Goal: Information Seeking & Learning: Learn about a topic

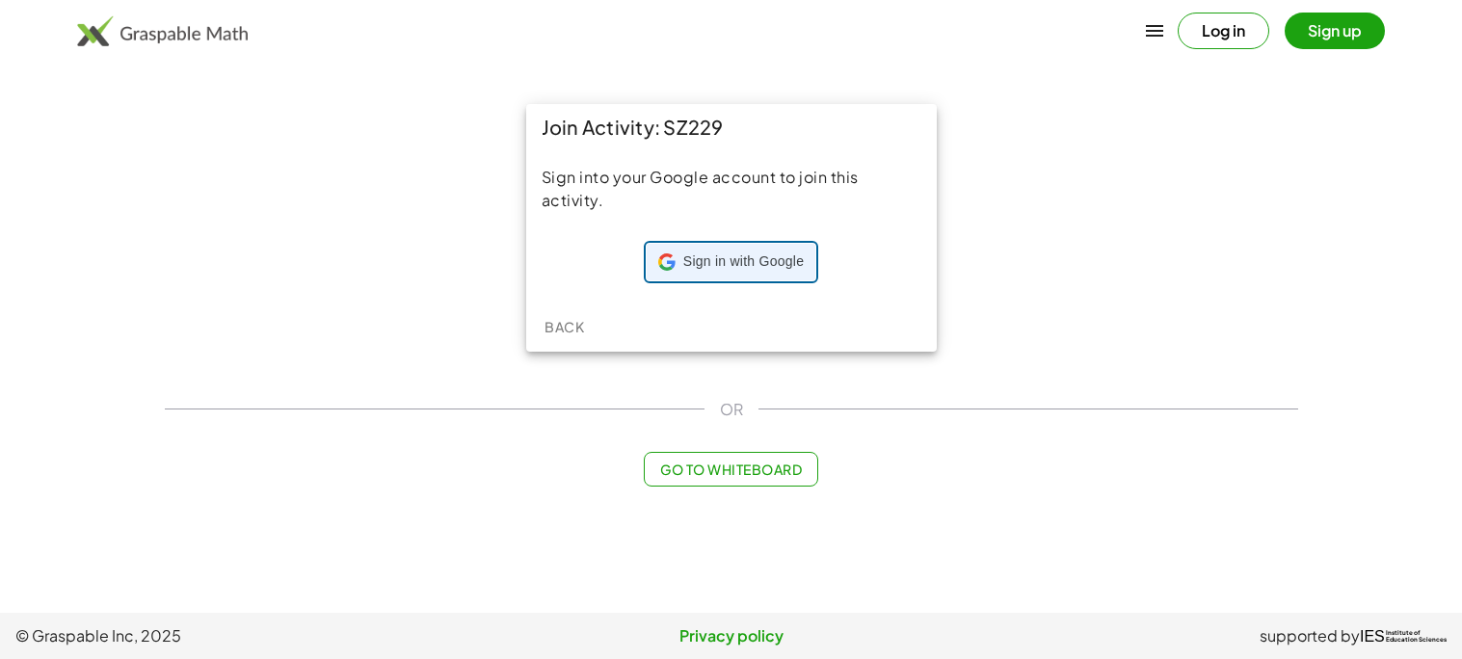
click at [700, 257] on span "Sign in with Google" at bounding box center [743, 261] width 120 height 19
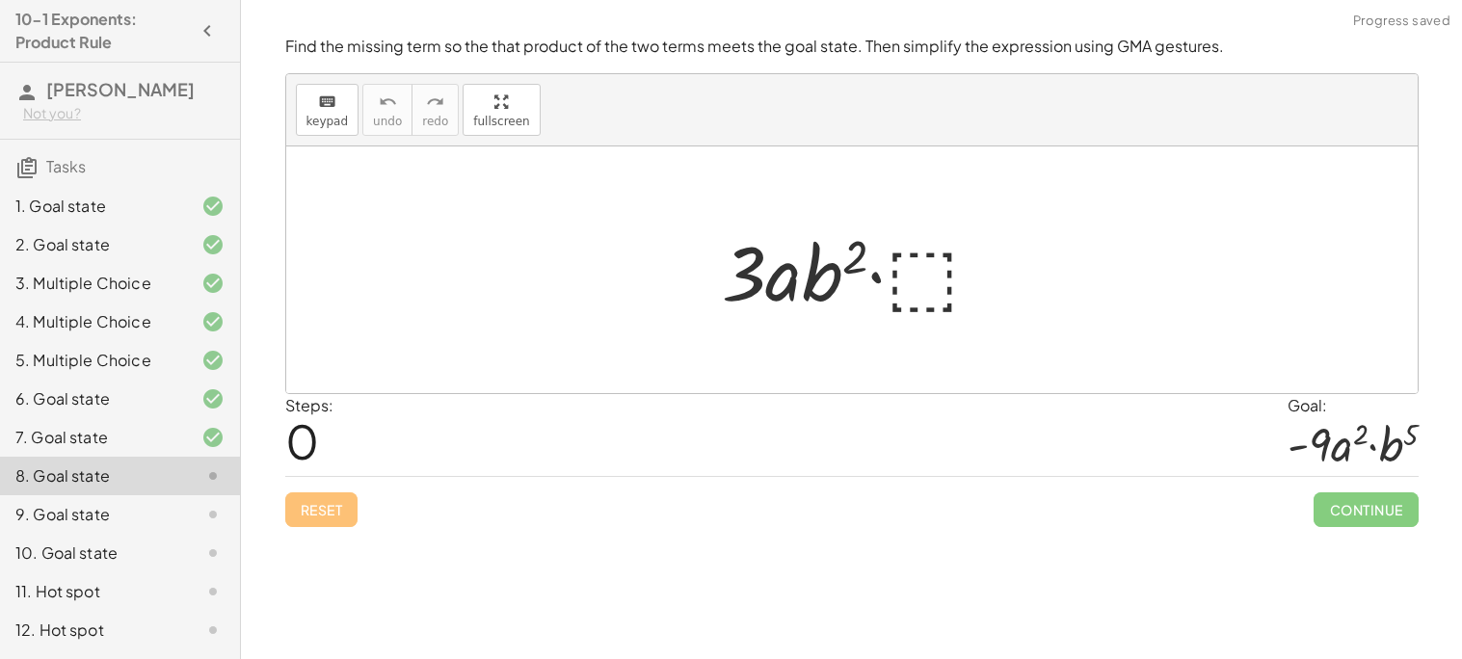
click at [943, 260] on div at bounding box center [859, 270] width 295 height 99
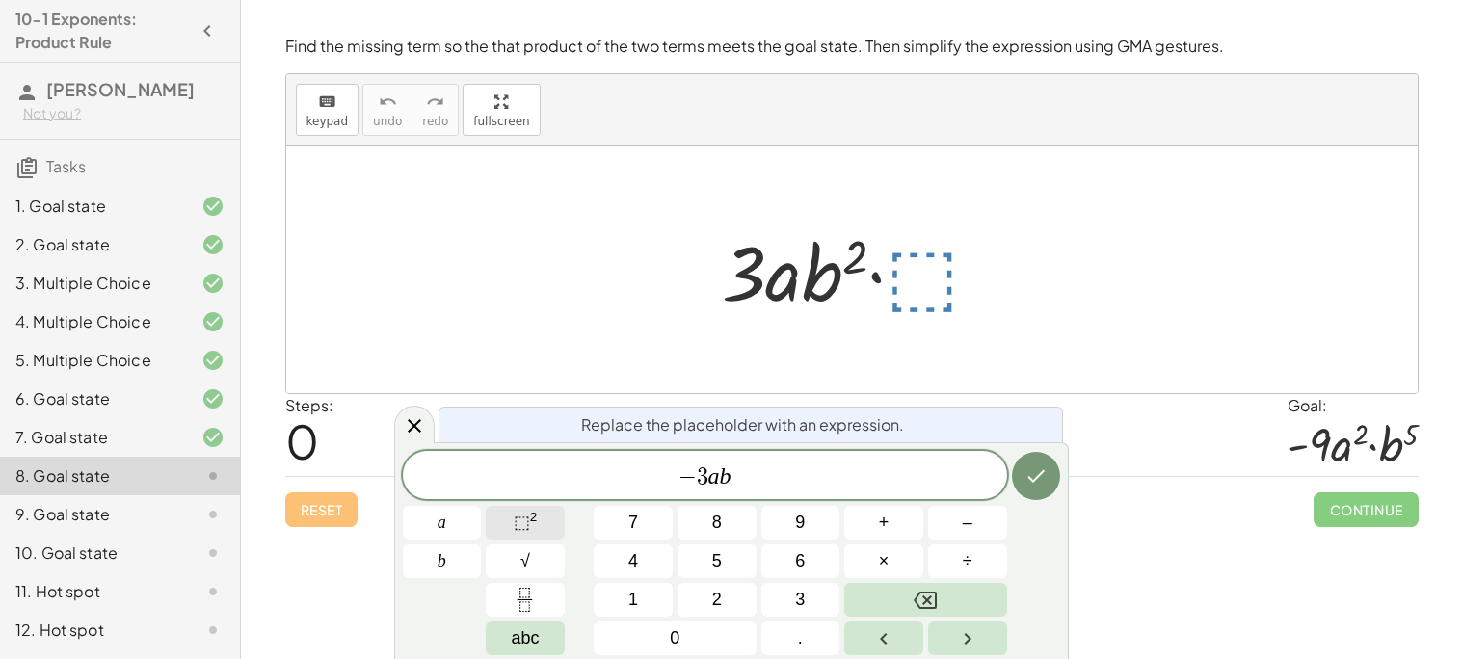
click at [514, 526] on span "⬚" at bounding box center [522, 522] width 16 height 19
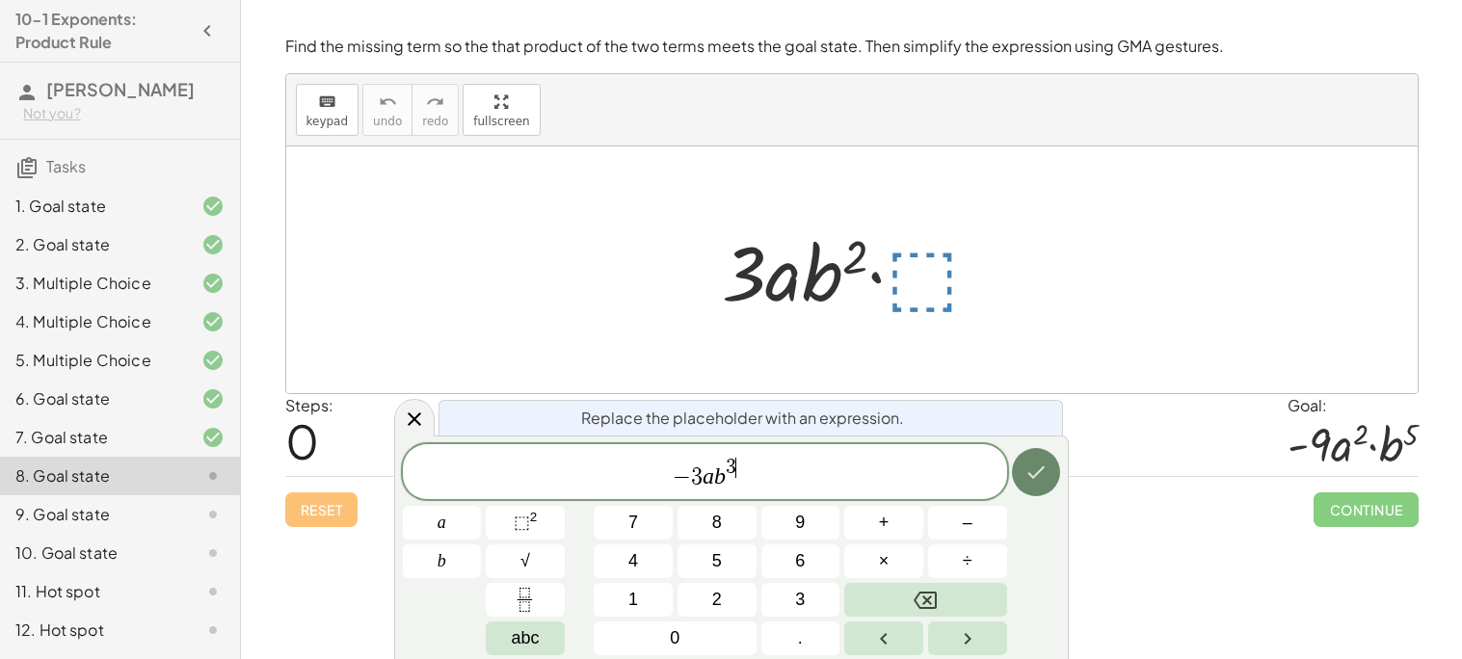
click at [1025, 482] on icon "Done" at bounding box center [1035, 472] width 23 height 23
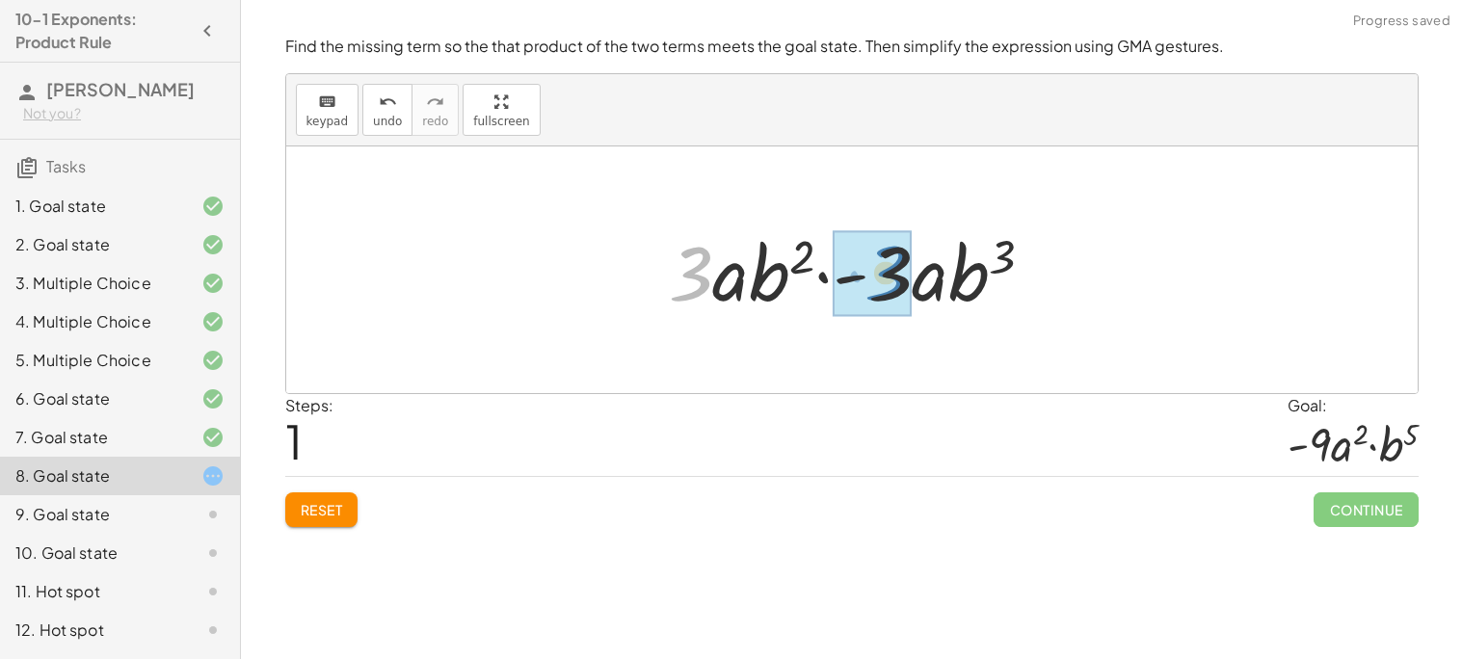
drag, startPoint x: 674, startPoint y: 271, endPoint x: 870, endPoint y: 270, distance: 195.6
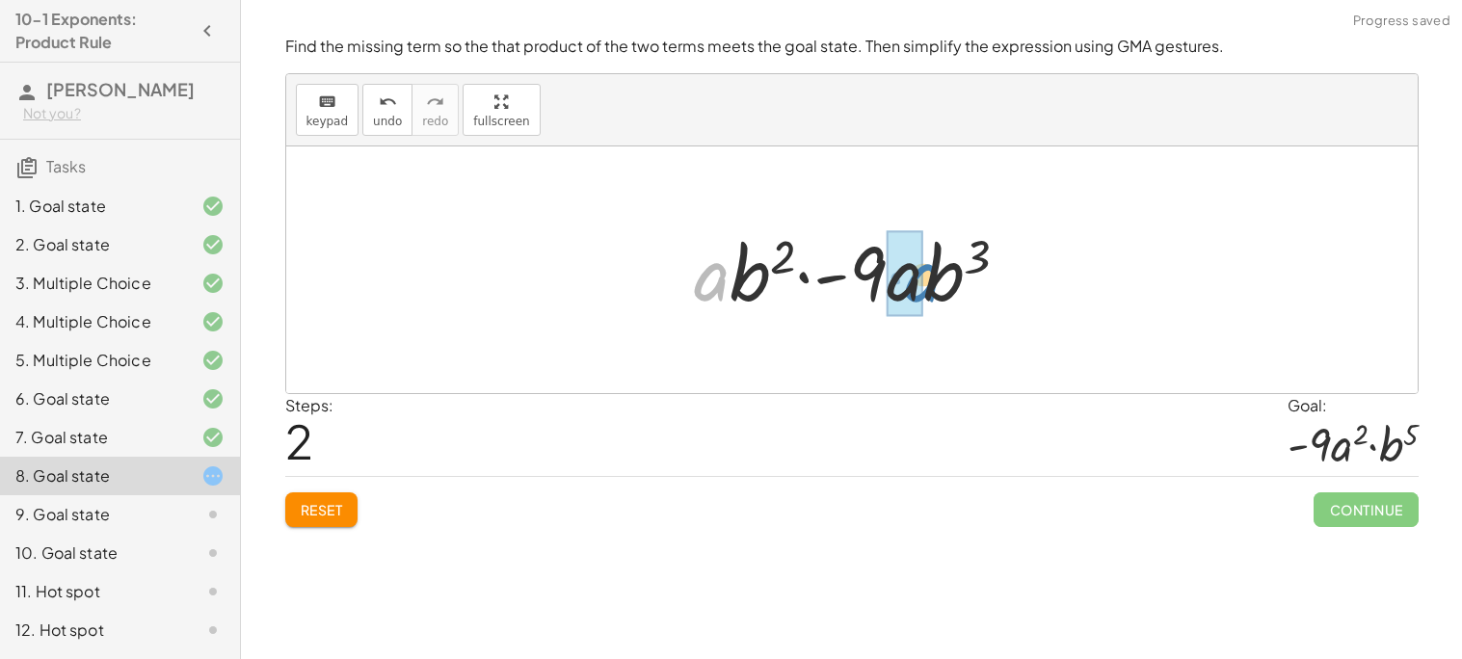
drag, startPoint x: 710, startPoint y: 288, endPoint x: 920, endPoint y: 289, distance: 210.0
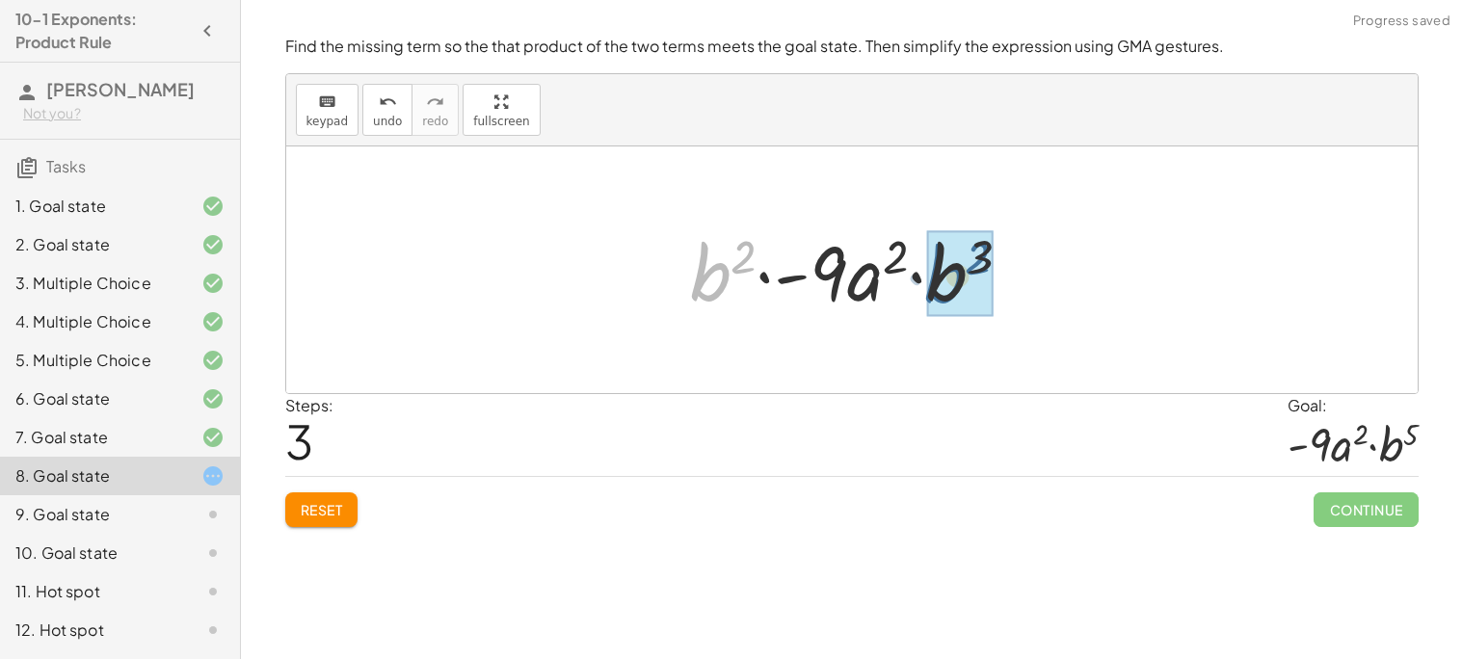
drag, startPoint x: 713, startPoint y: 272, endPoint x: 956, endPoint y: 274, distance: 242.8
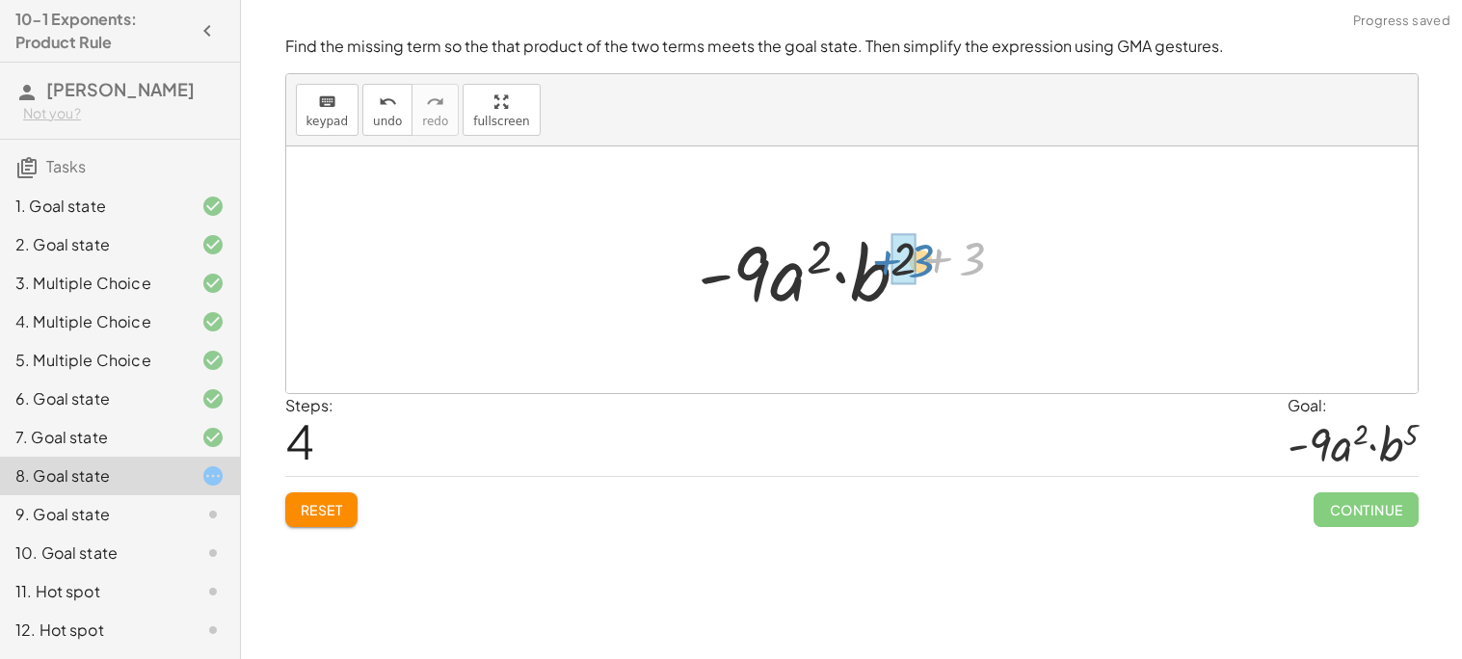
drag, startPoint x: 963, startPoint y: 264, endPoint x: 903, endPoint y: 265, distance: 60.7
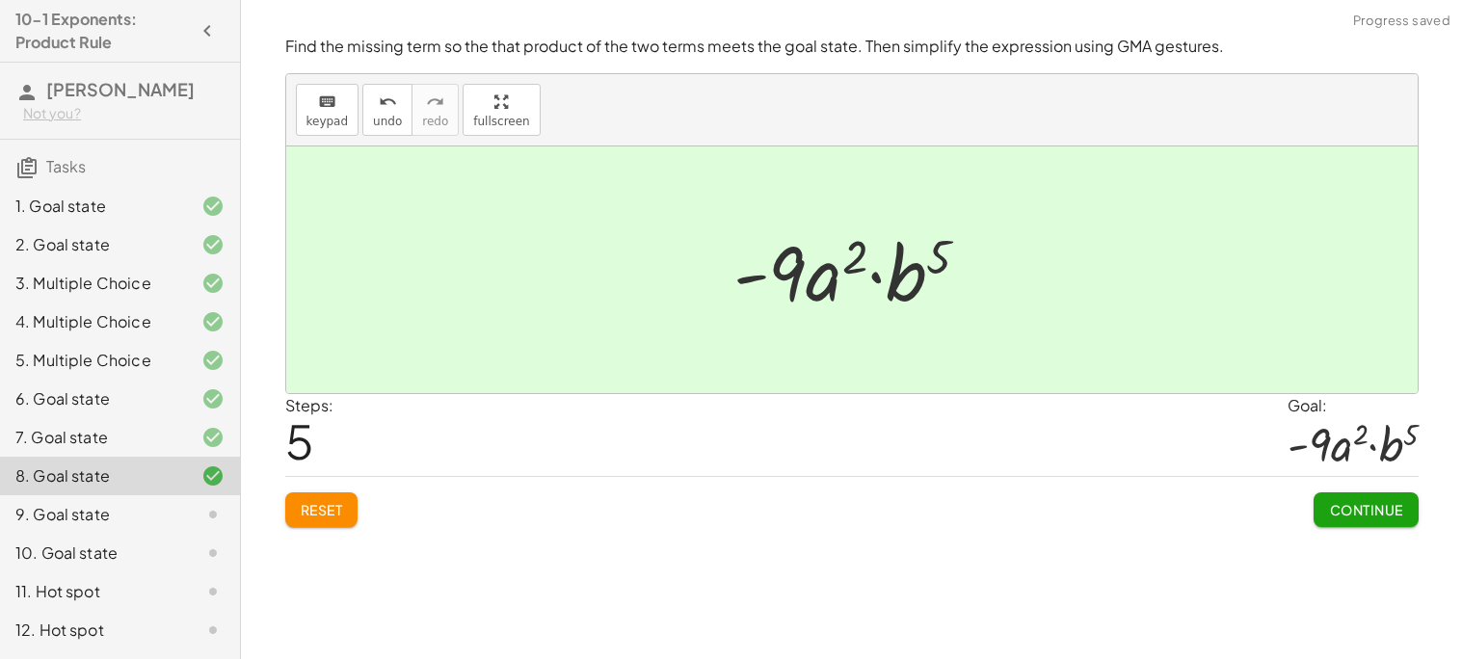
click at [1359, 504] on span "Continue" at bounding box center [1365, 509] width 73 height 17
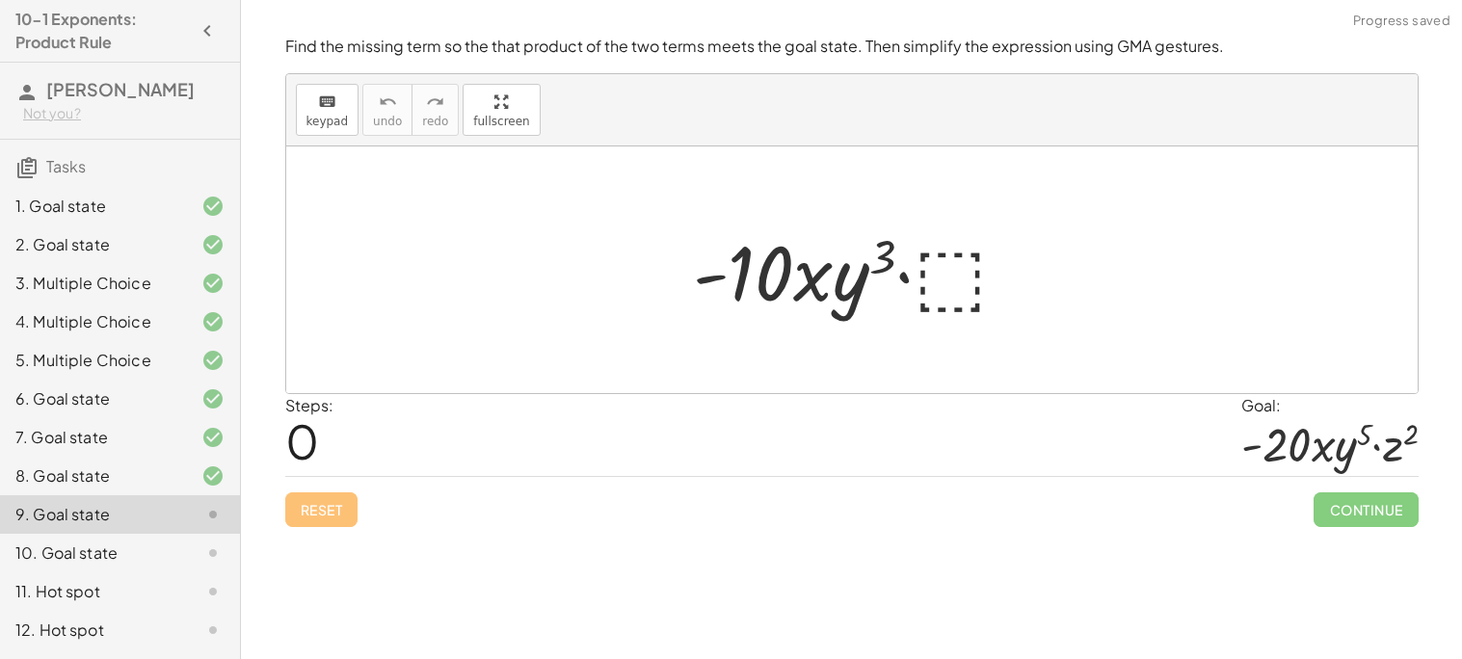
click at [979, 286] on div at bounding box center [858, 270] width 351 height 99
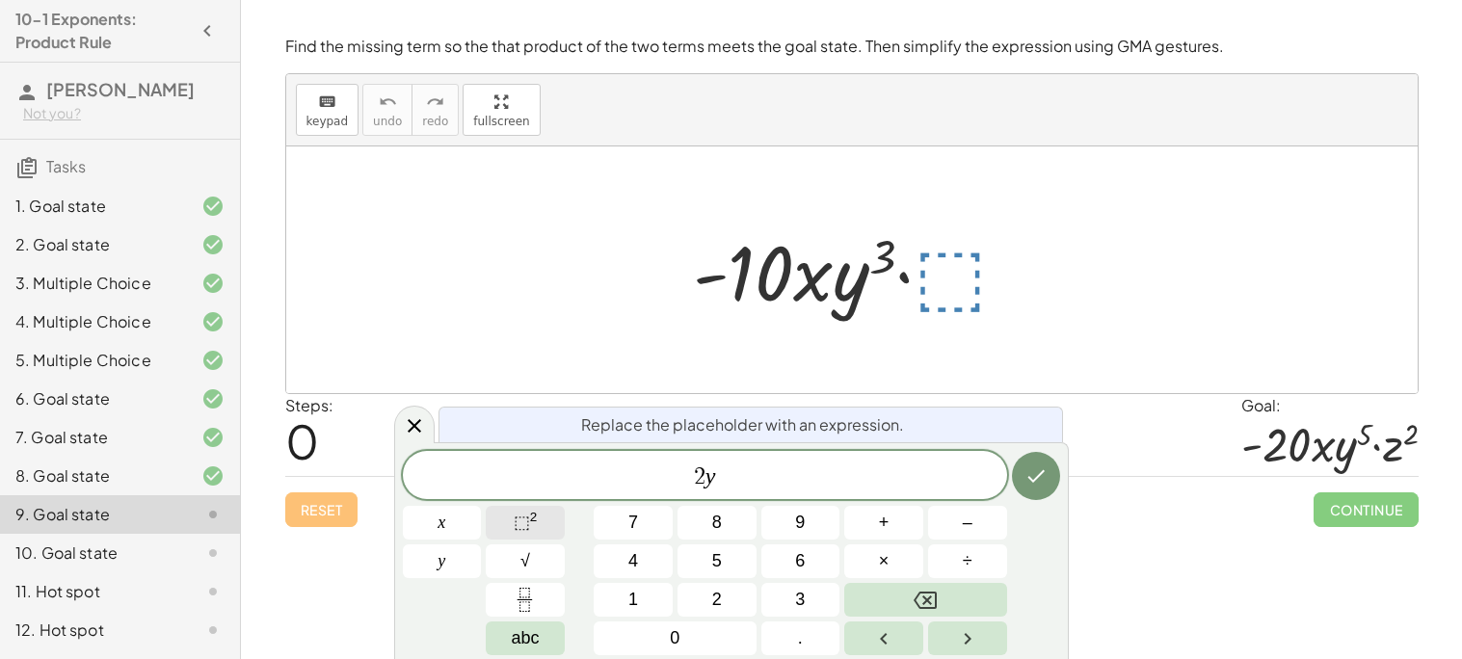
click at [518, 527] on span "⬚" at bounding box center [522, 522] width 16 height 19
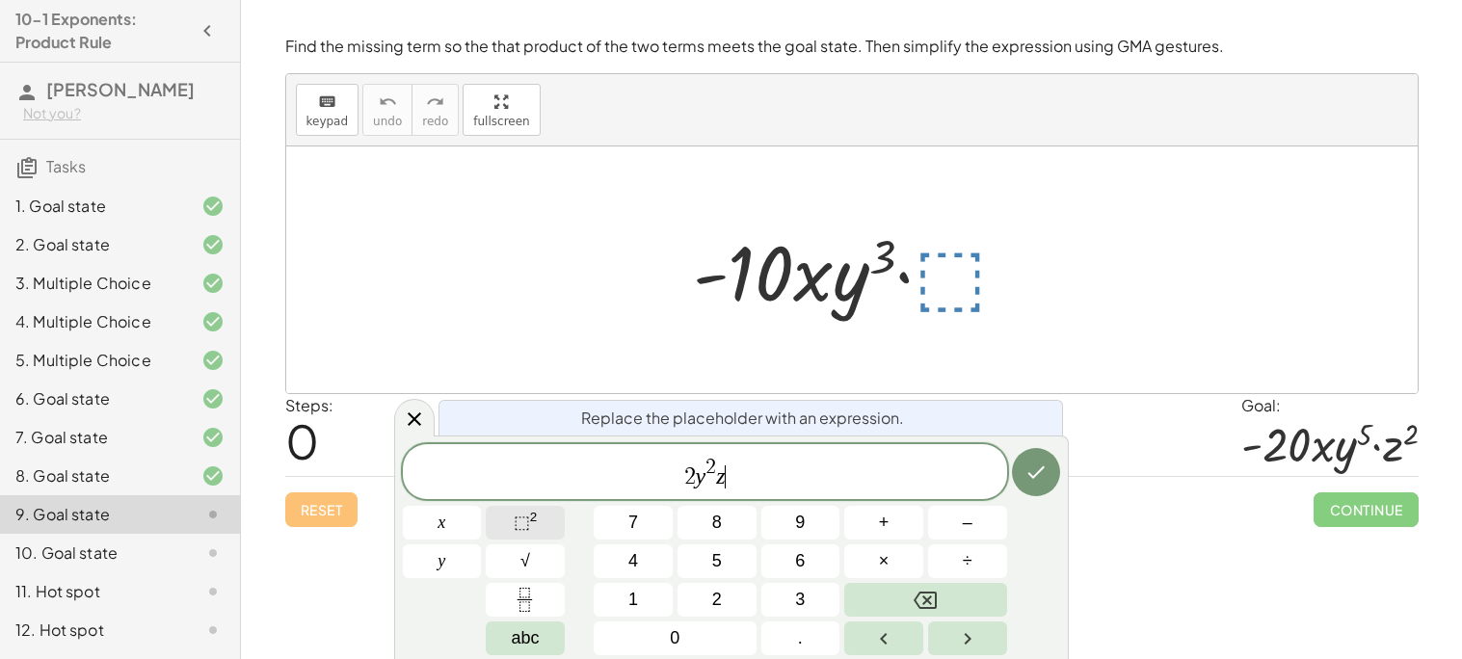
click at [518, 527] on span "⬚" at bounding box center [522, 522] width 16 height 19
click at [1025, 477] on icon "Done" at bounding box center [1035, 472] width 23 height 23
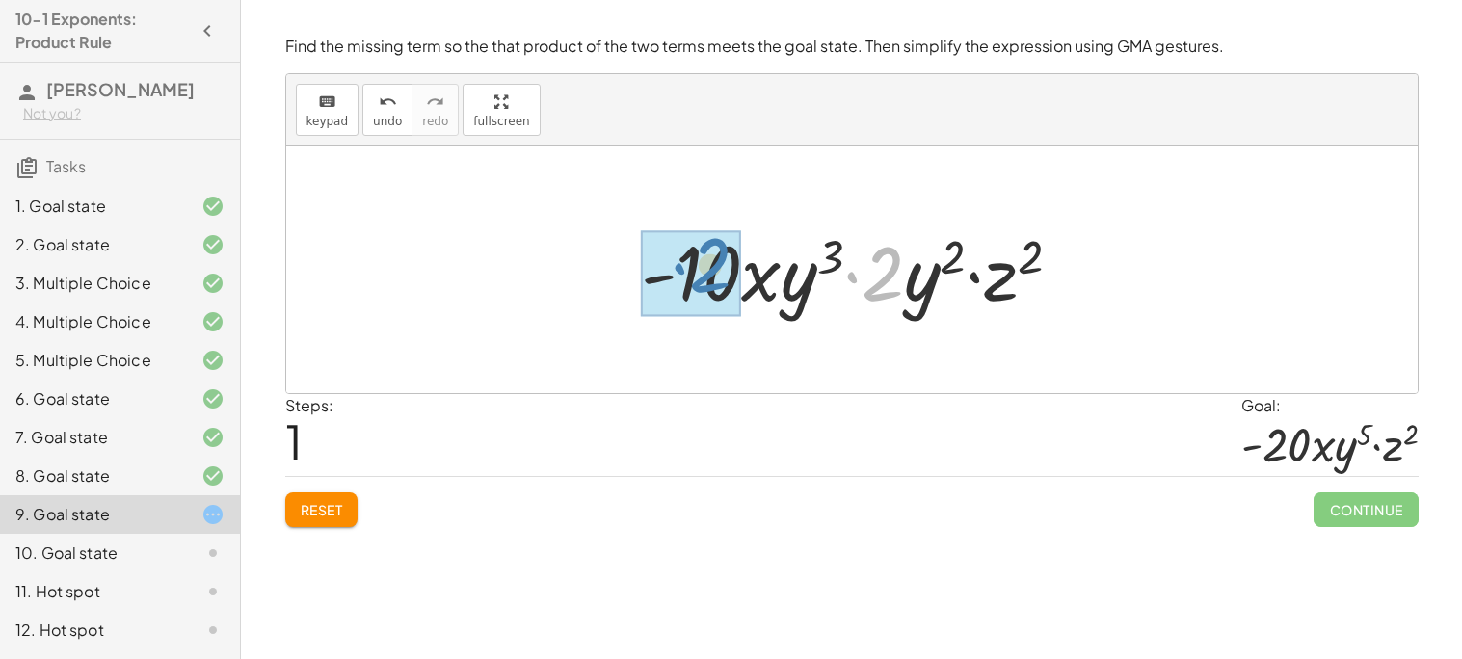
drag, startPoint x: 883, startPoint y: 276, endPoint x: 710, endPoint y: 267, distance: 172.7
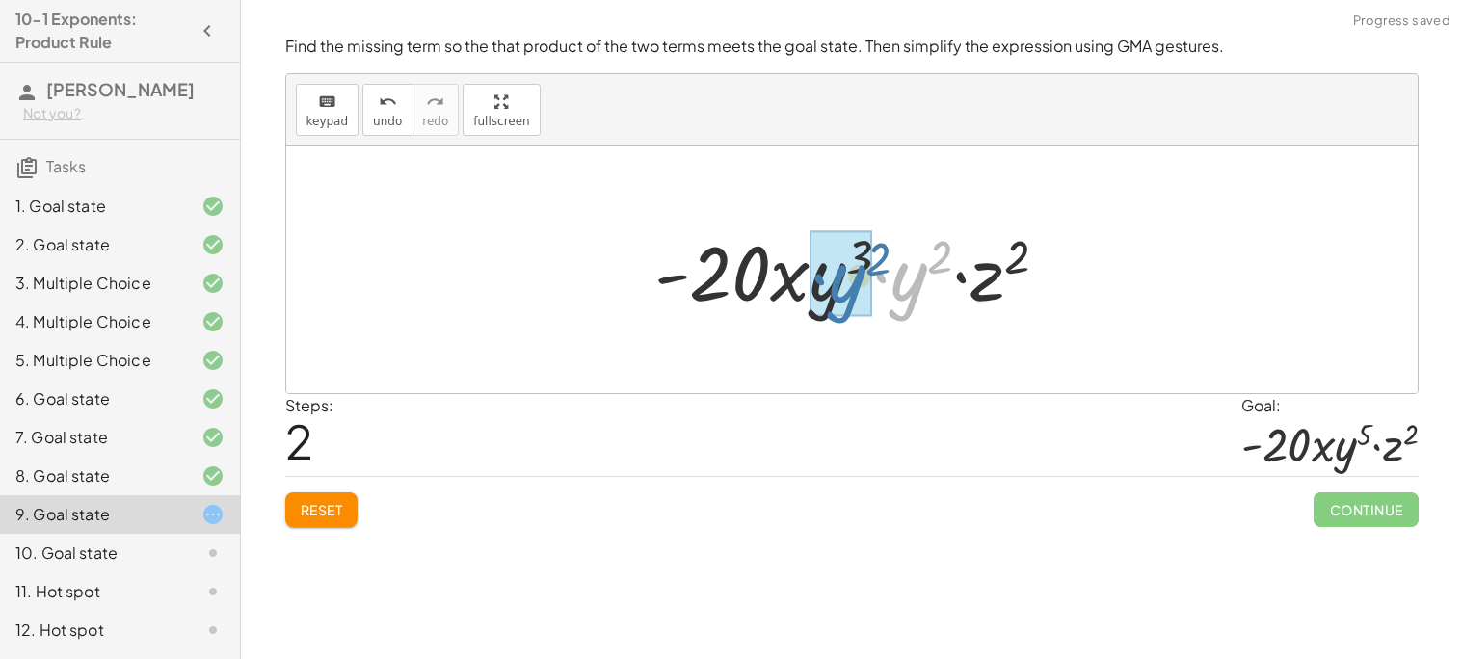
drag, startPoint x: 911, startPoint y: 288, endPoint x: 841, endPoint y: 289, distance: 70.3
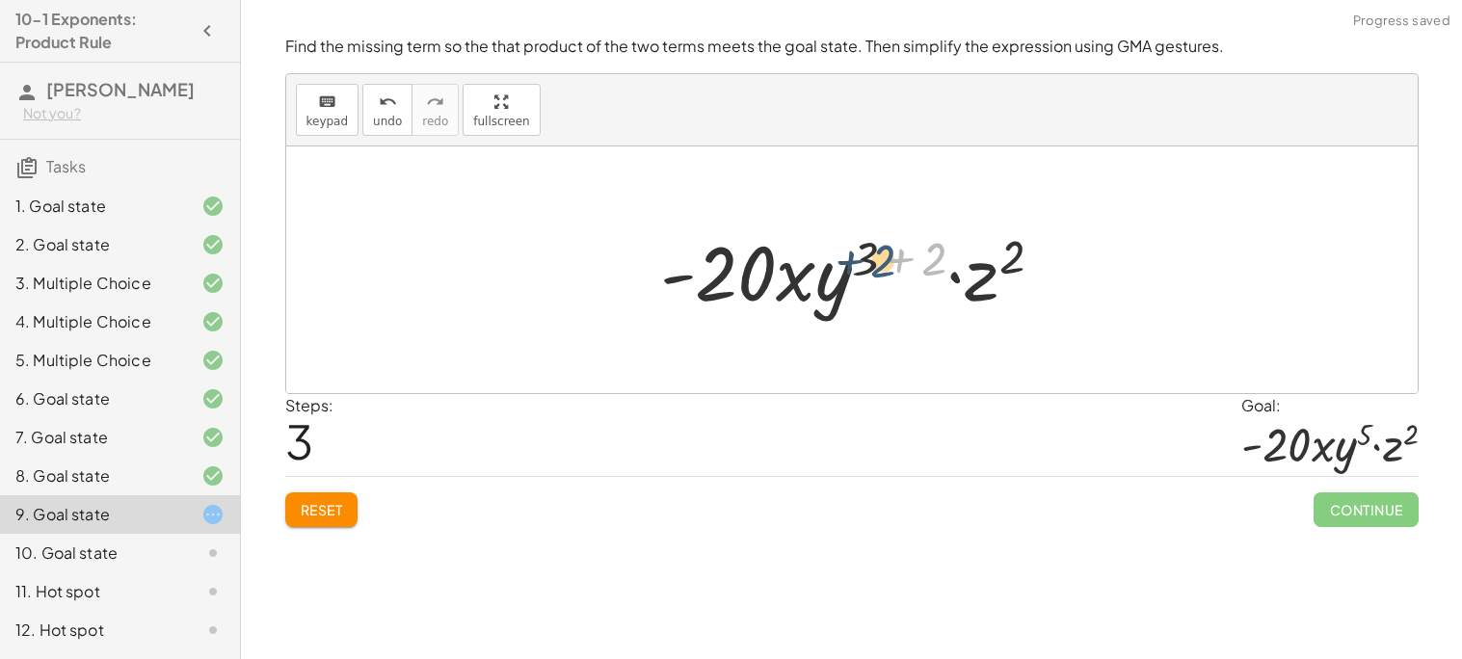
drag, startPoint x: 930, startPoint y: 261, endPoint x: 879, endPoint y: 263, distance: 51.1
click at [879, 263] on div at bounding box center [858, 270] width 417 height 99
drag, startPoint x: 913, startPoint y: 269, endPoint x: 844, endPoint y: 264, distance: 69.5
click at [844, 264] on div at bounding box center [858, 270] width 417 height 99
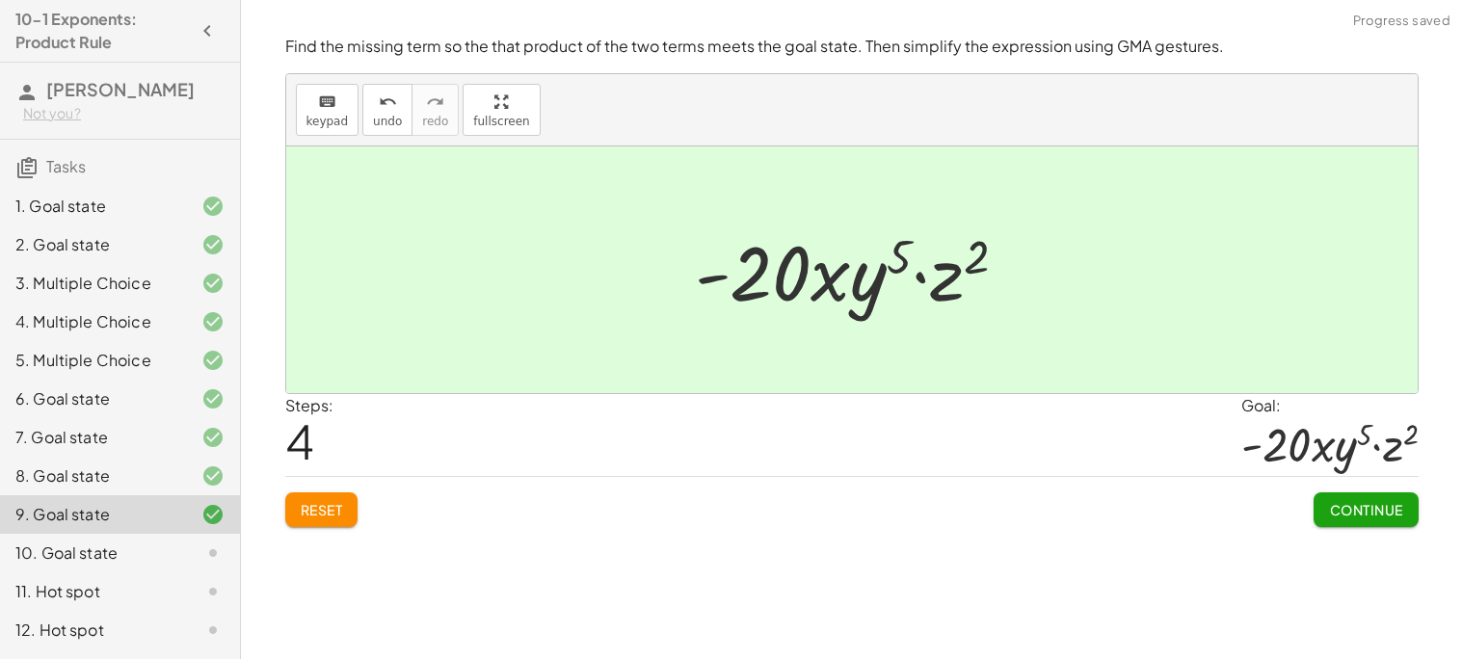
click at [1371, 516] on span "Continue" at bounding box center [1365, 509] width 73 height 17
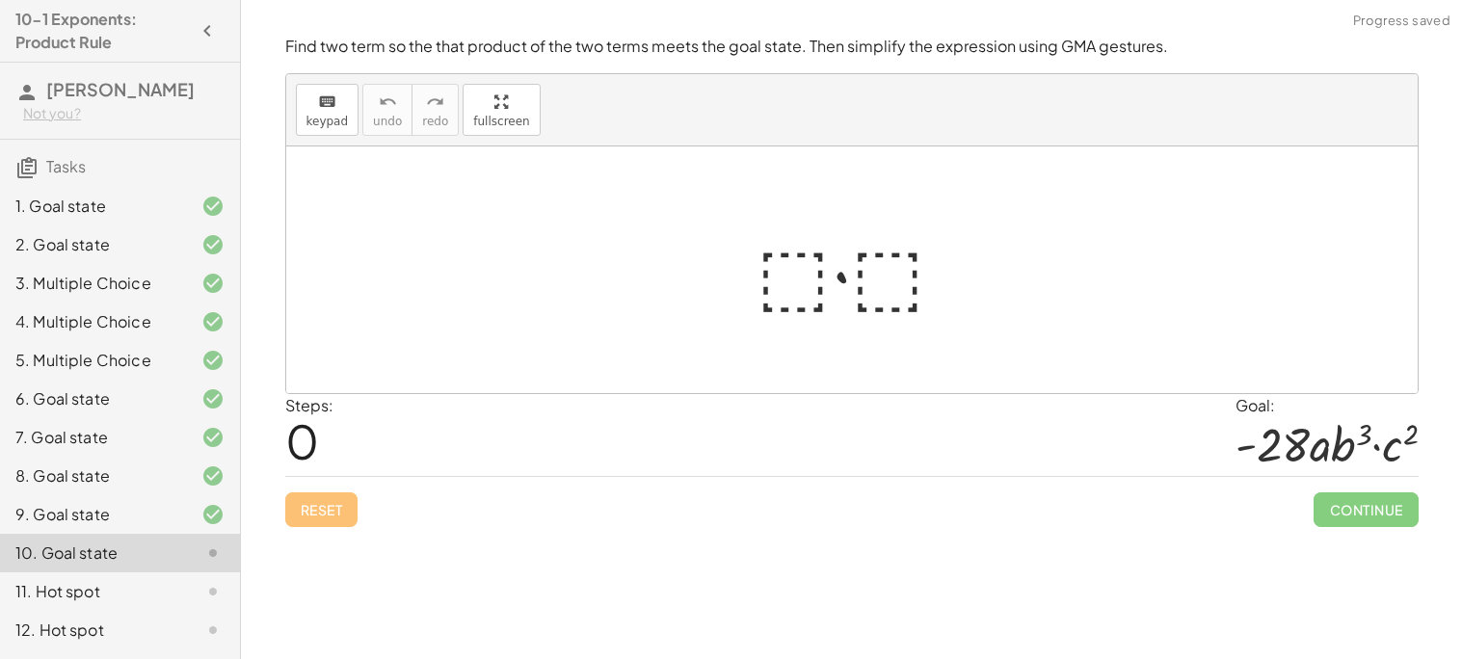
click at [808, 257] on div at bounding box center [859, 270] width 225 height 99
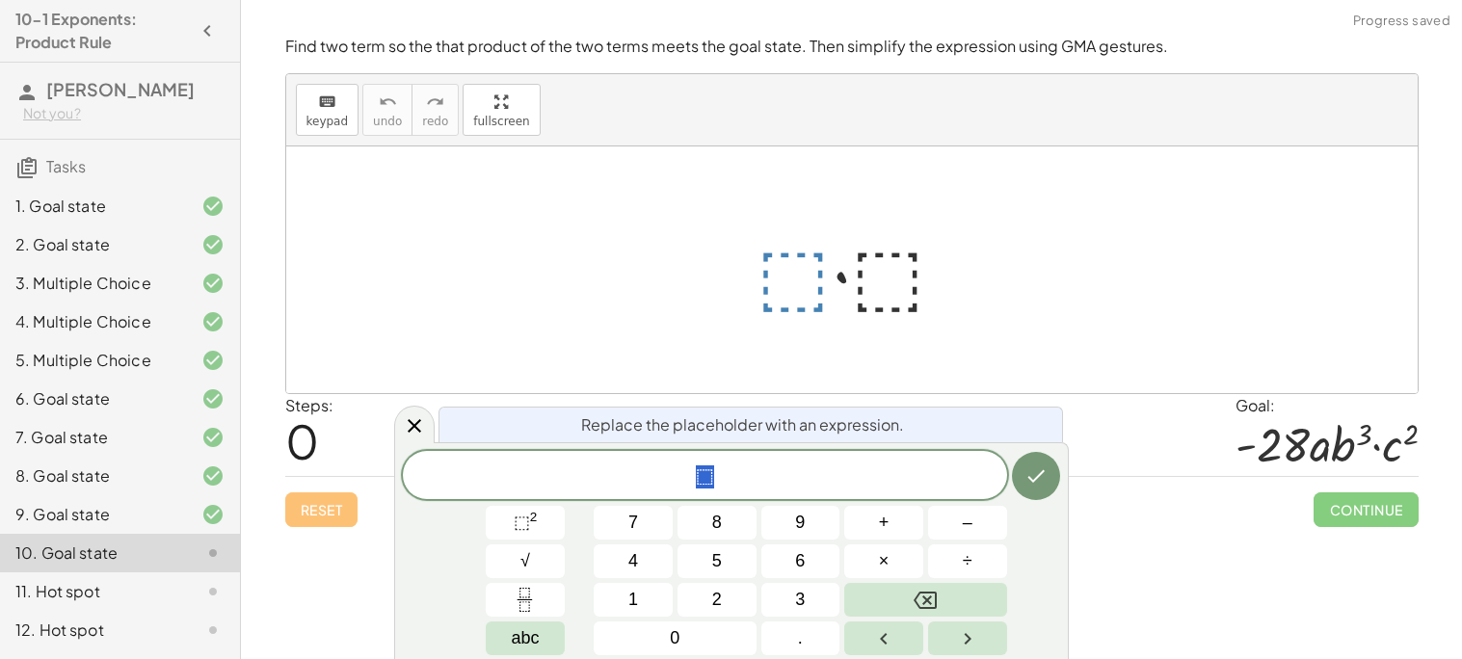
click at [725, 489] on span "⬚" at bounding box center [705, 476] width 604 height 27
click at [727, 477] on var "c" at bounding box center [728, 475] width 11 height 25
click at [550, 514] on button "⬚ 2" at bounding box center [525, 523] width 79 height 34
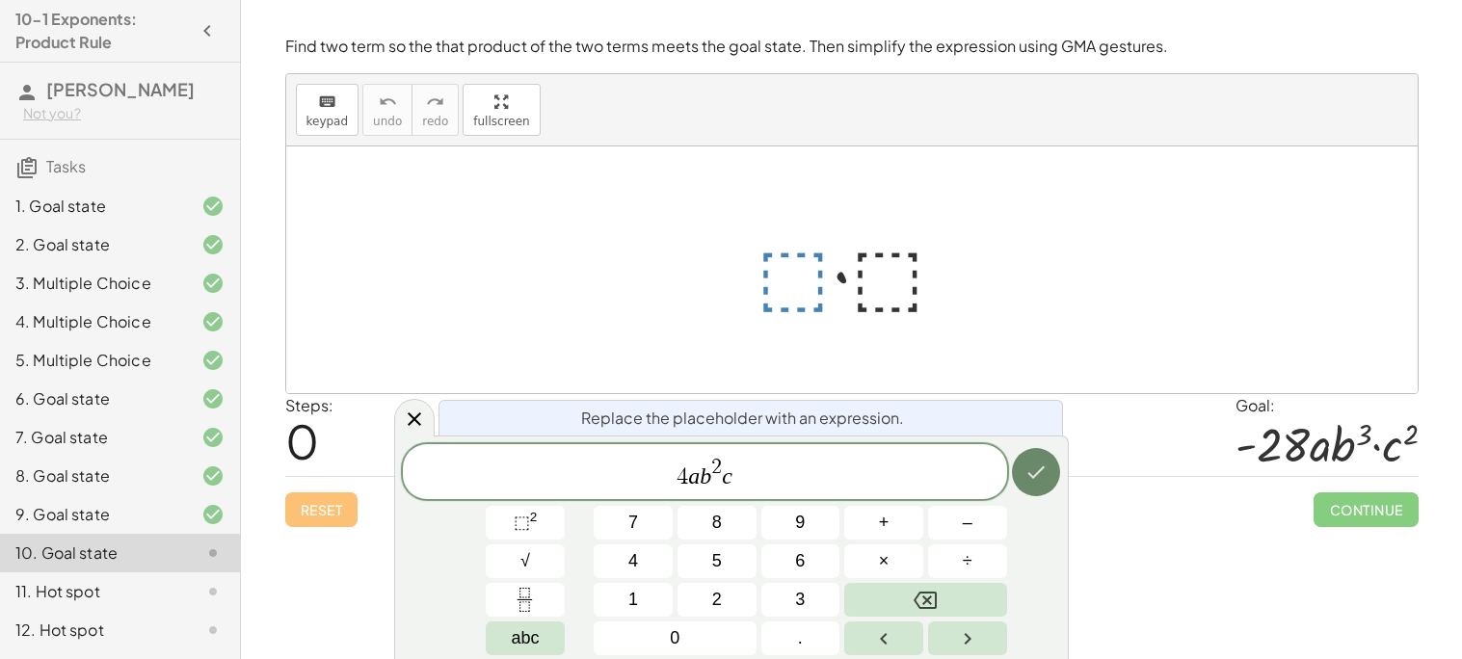
click at [1034, 456] on button "Done" at bounding box center [1036, 472] width 48 height 48
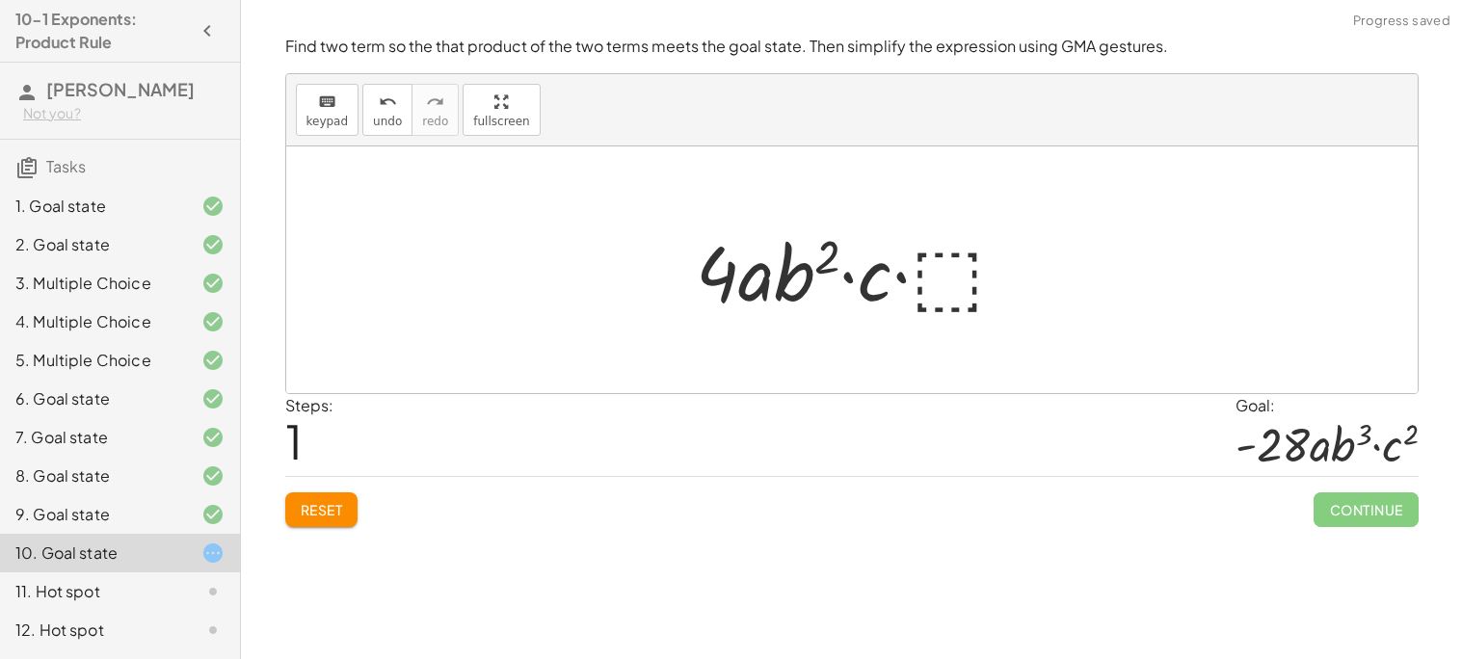
click at [952, 287] on div at bounding box center [858, 270] width 345 height 99
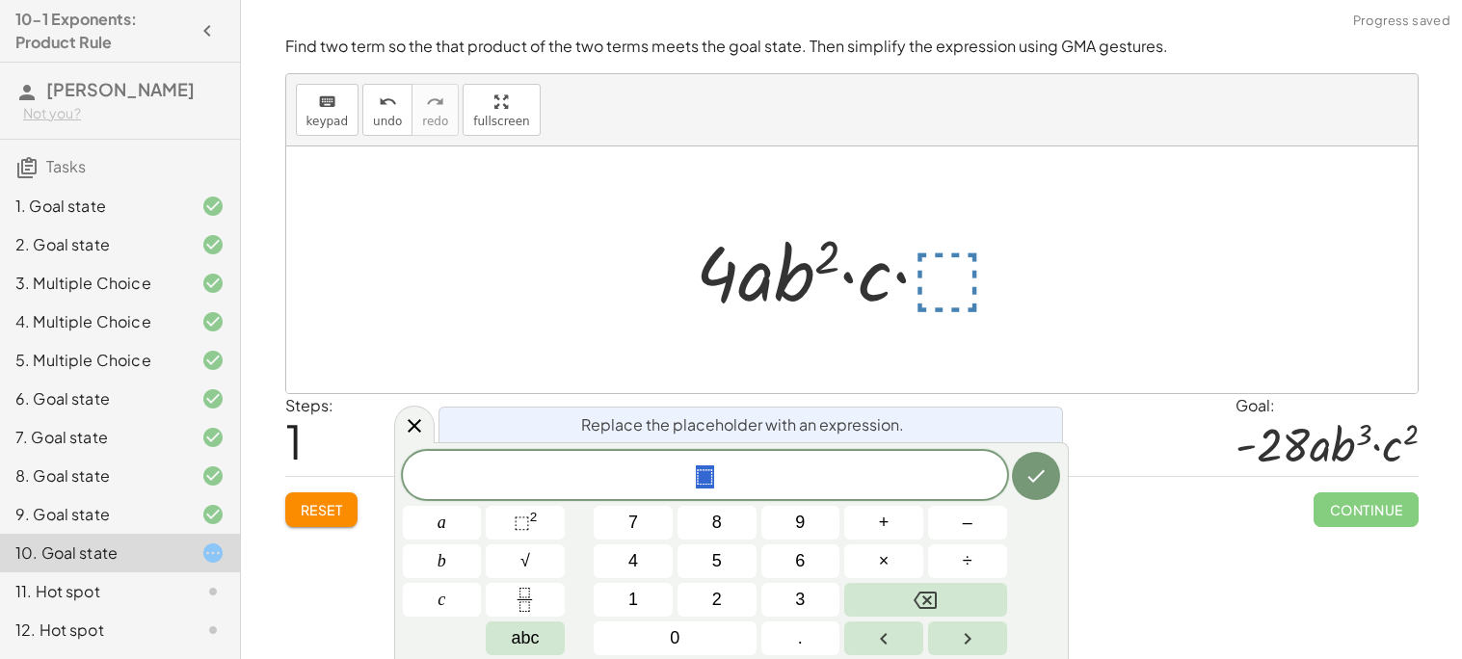
click at [729, 478] on span "⬚" at bounding box center [705, 476] width 604 height 27
click at [697, 478] on span "−" at bounding box center [708, 476] width 28 height 23
click at [789, 467] on span "​ − 7" at bounding box center [705, 476] width 604 height 27
click at [1027, 477] on icon "Done" at bounding box center [1035, 476] width 17 height 13
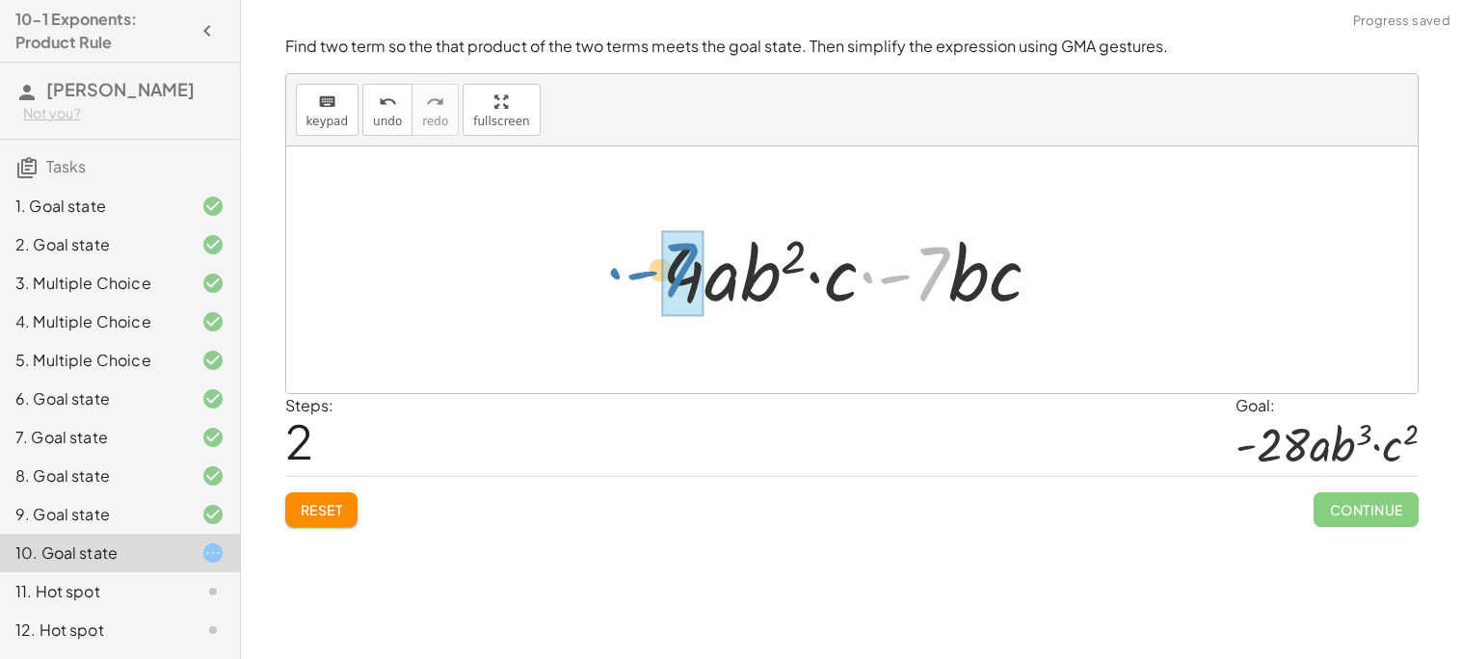
drag, startPoint x: 936, startPoint y: 274, endPoint x: 685, endPoint y: 270, distance: 250.5
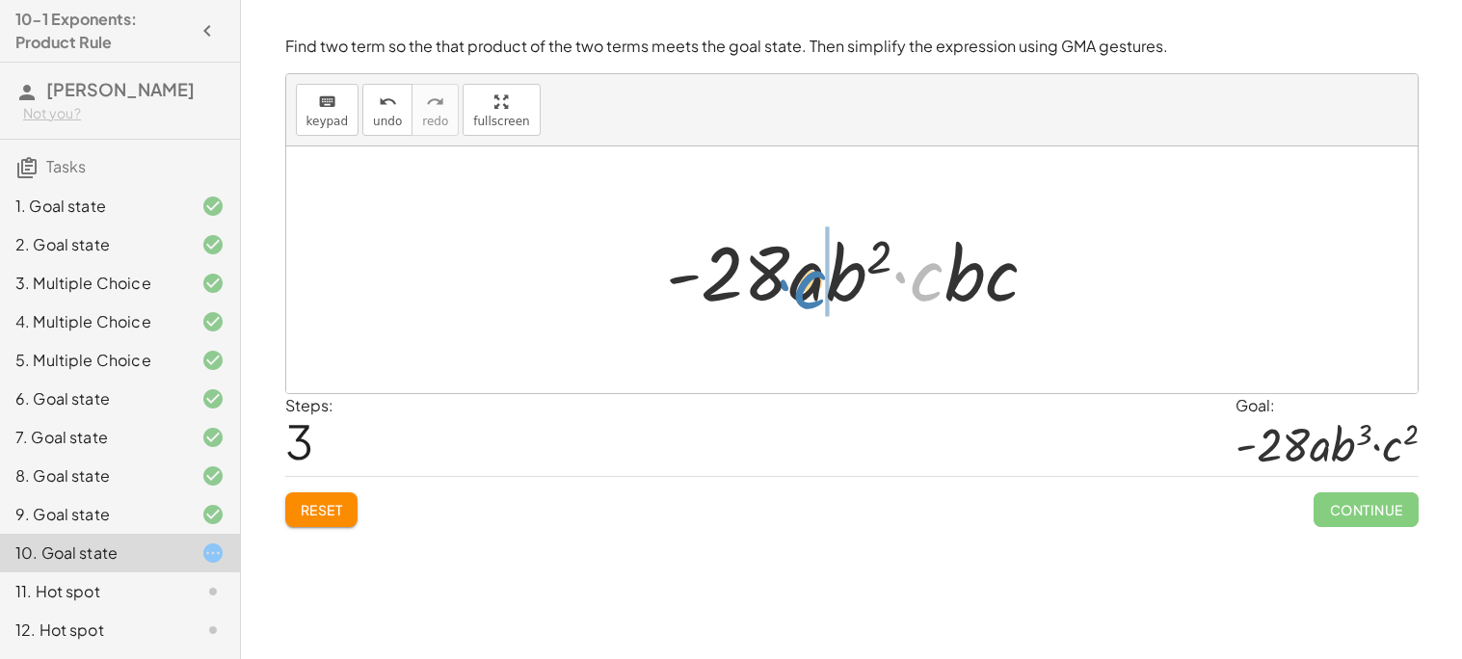
drag, startPoint x: 928, startPoint y: 282, endPoint x: 811, endPoint y: 290, distance: 116.8
click at [811, 290] on div at bounding box center [859, 270] width 407 height 99
drag, startPoint x: 998, startPoint y: 284, endPoint x: 845, endPoint y: 282, distance: 153.2
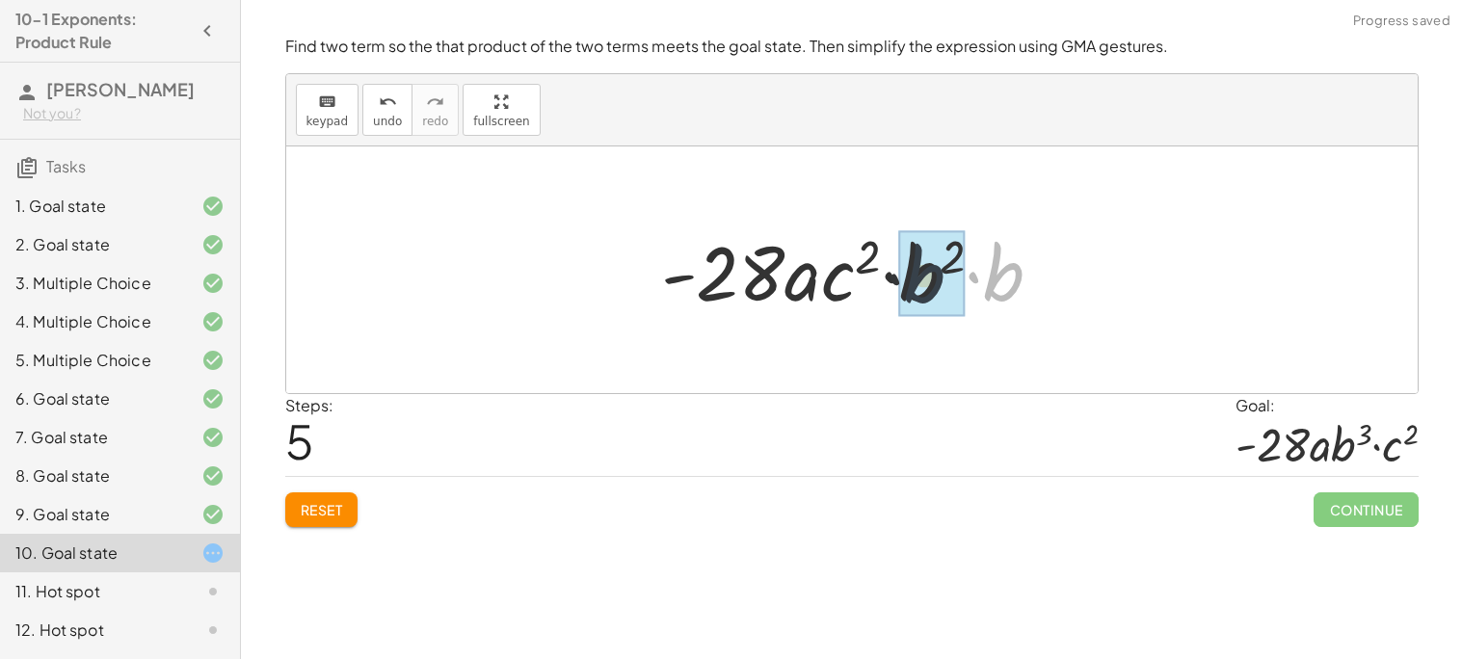
drag, startPoint x: 993, startPoint y: 276, endPoint x: 893, endPoint y: 277, distance: 100.2
click at [893, 277] on div at bounding box center [859, 270] width 416 height 99
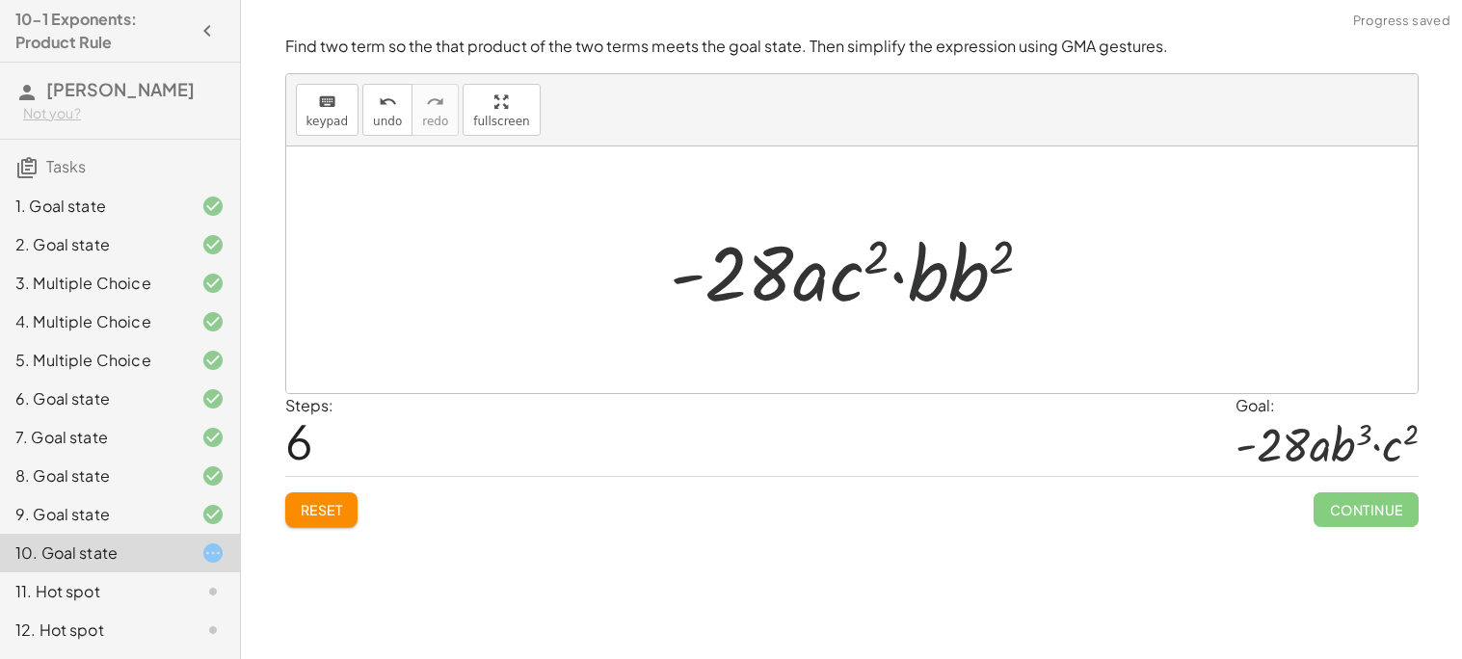
click at [942, 277] on div at bounding box center [859, 270] width 398 height 99
drag, startPoint x: 972, startPoint y: 278, endPoint x: 920, endPoint y: 282, distance: 52.2
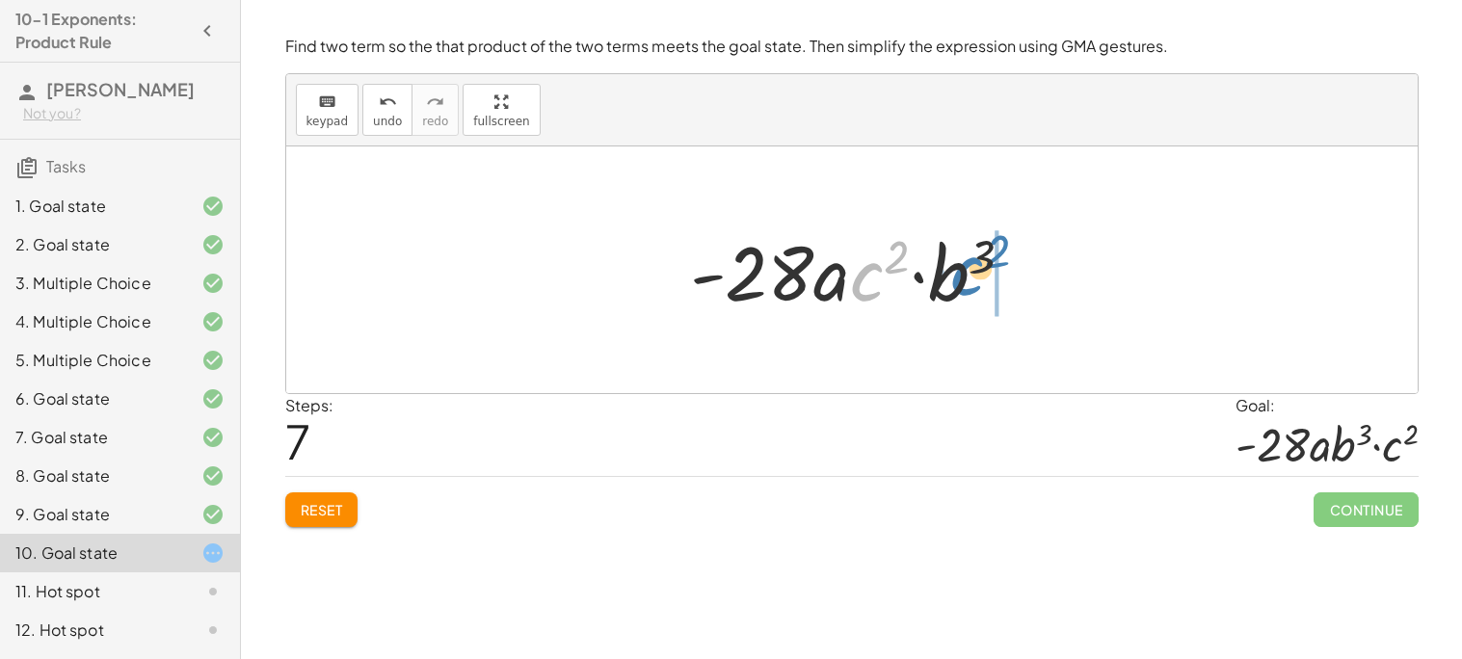
drag, startPoint x: 853, startPoint y: 272, endPoint x: 954, endPoint y: 266, distance: 101.3
click at [954, 266] on div at bounding box center [859, 270] width 358 height 99
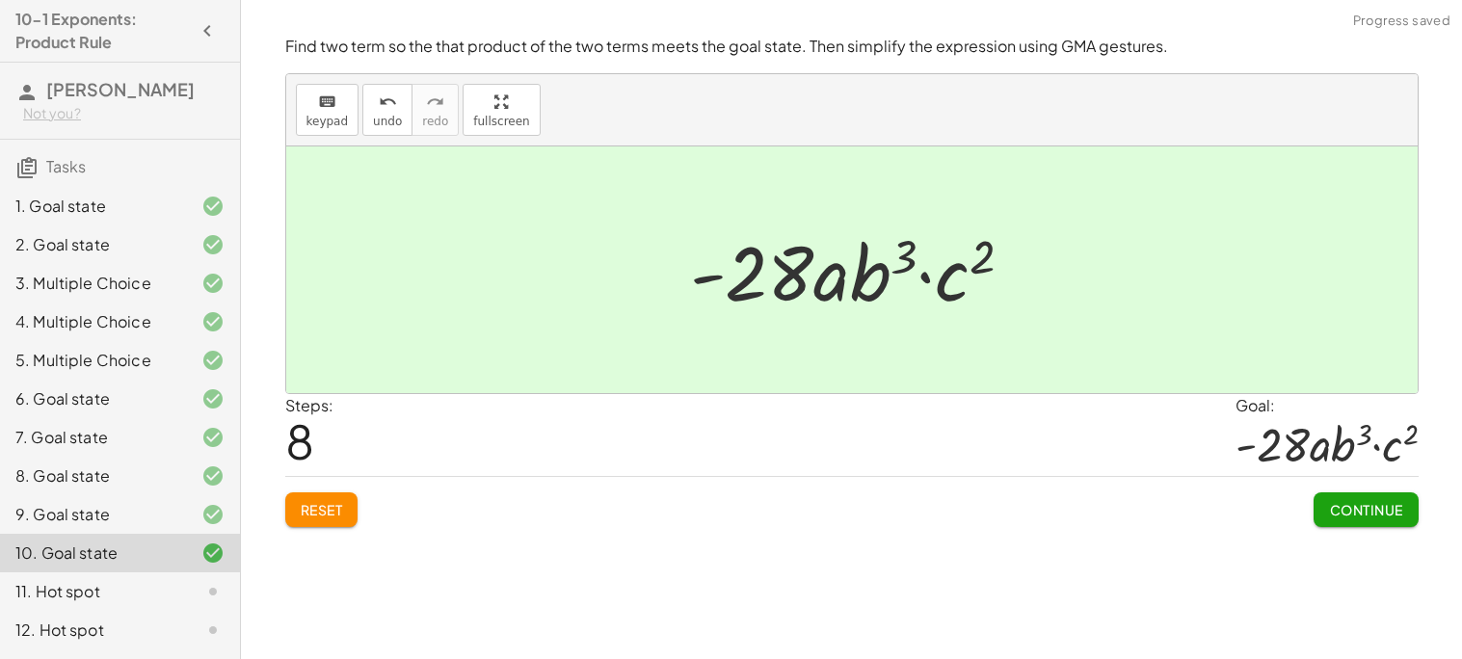
click at [1389, 522] on button "Continue" at bounding box center [1365, 509] width 104 height 35
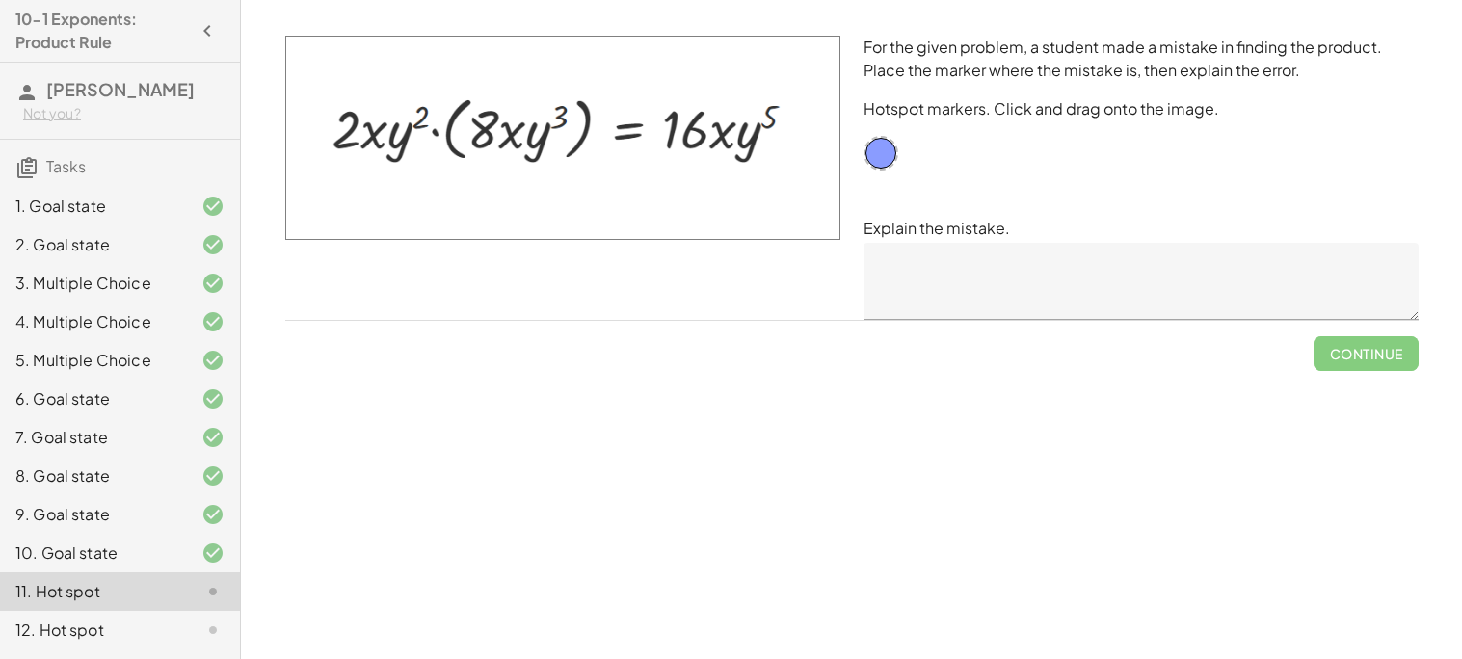
click at [1252, 266] on textarea at bounding box center [1140, 281] width 555 height 77
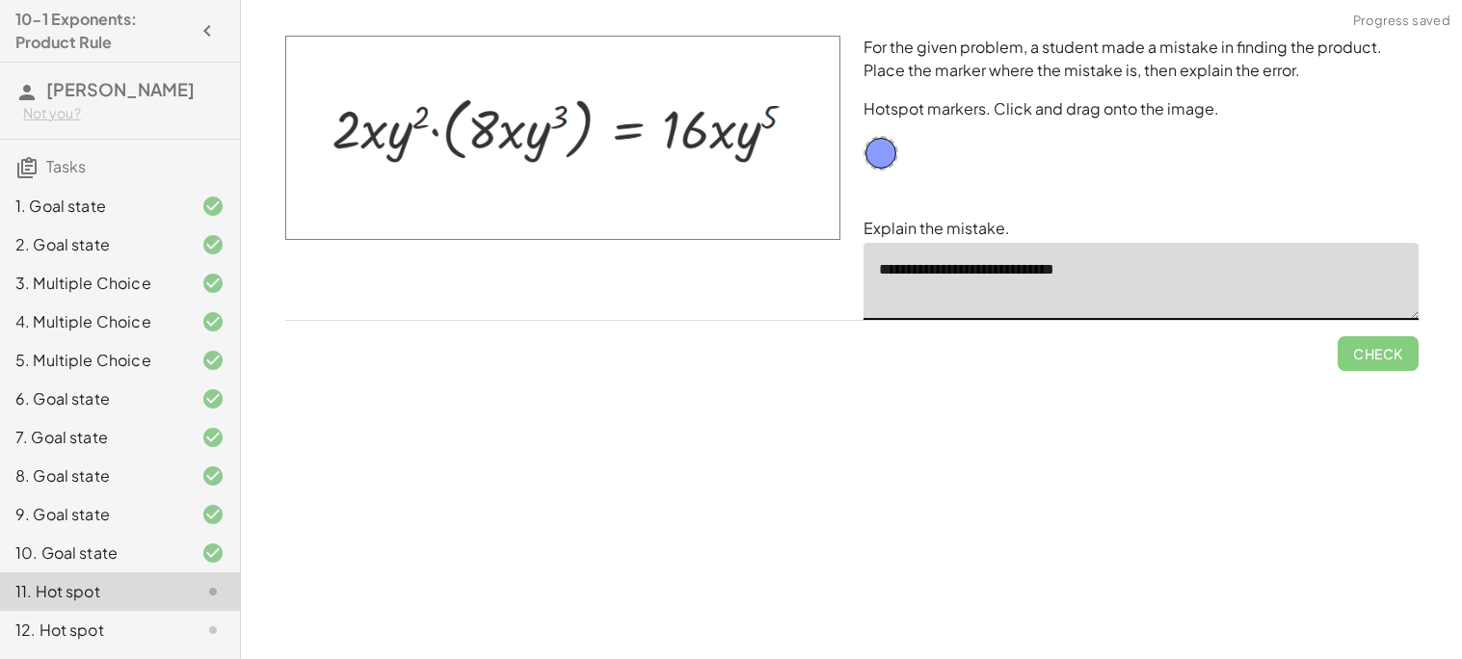
click at [941, 265] on textarea "**********" at bounding box center [1140, 281] width 555 height 77
click at [933, 262] on textarea "**********" at bounding box center [1140, 281] width 555 height 77
click at [946, 270] on textarea "**********" at bounding box center [1140, 281] width 555 height 77
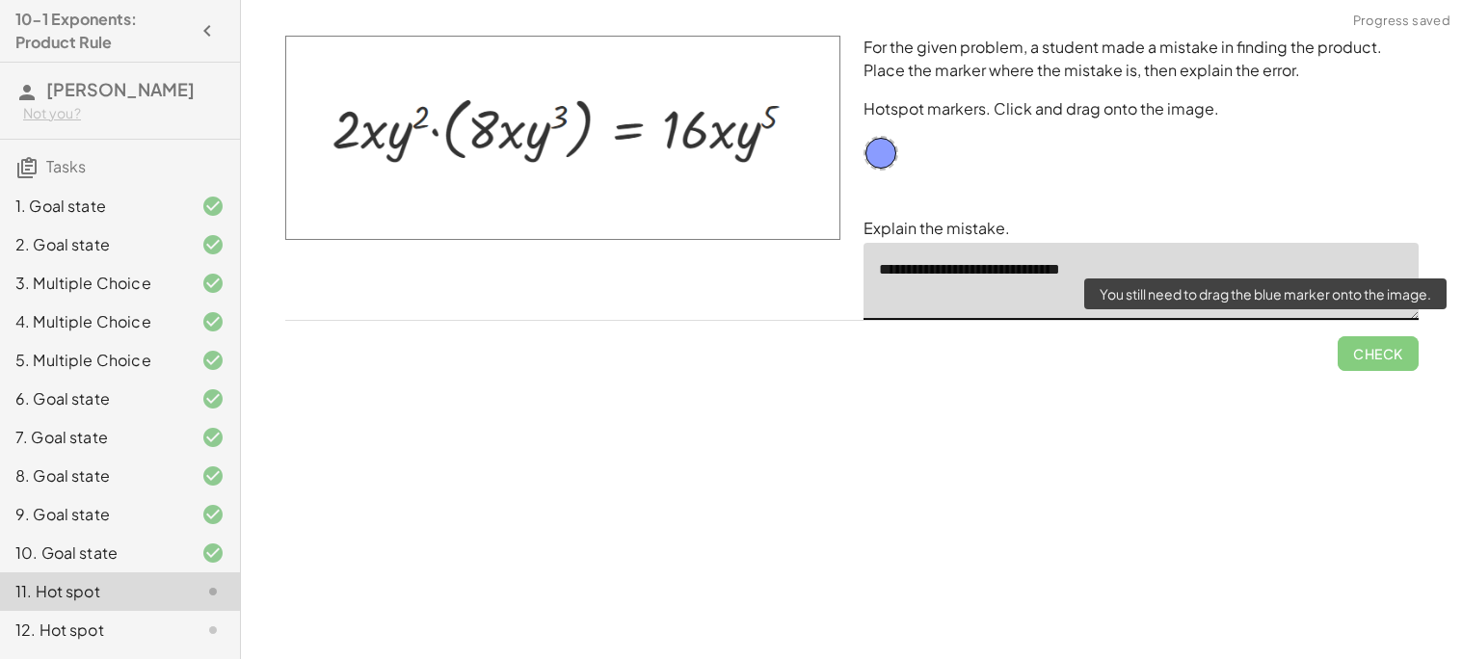
type textarea "**********"
click at [1374, 356] on span "Check" at bounding box center [1377, 346] width 81 height 50
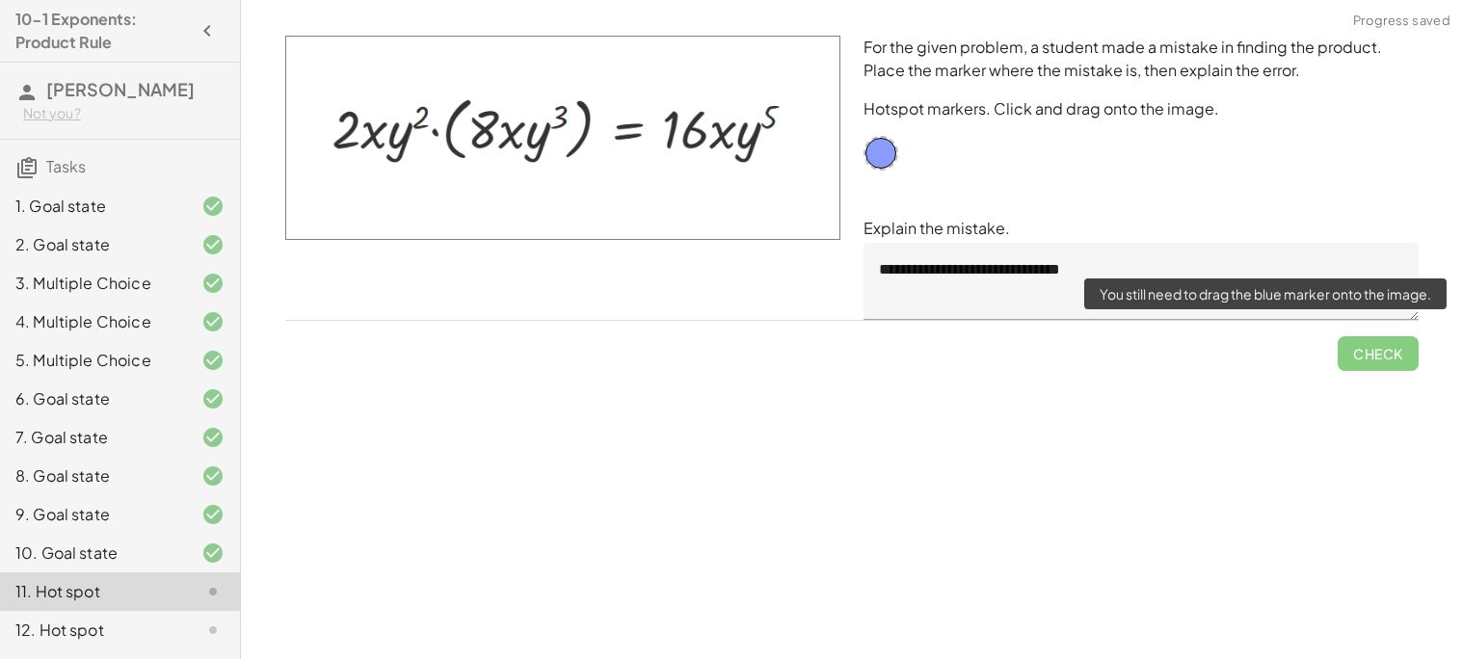
click at [1374, 351] on span "Check" at bounding box center [1377, 346] width 81 height 50
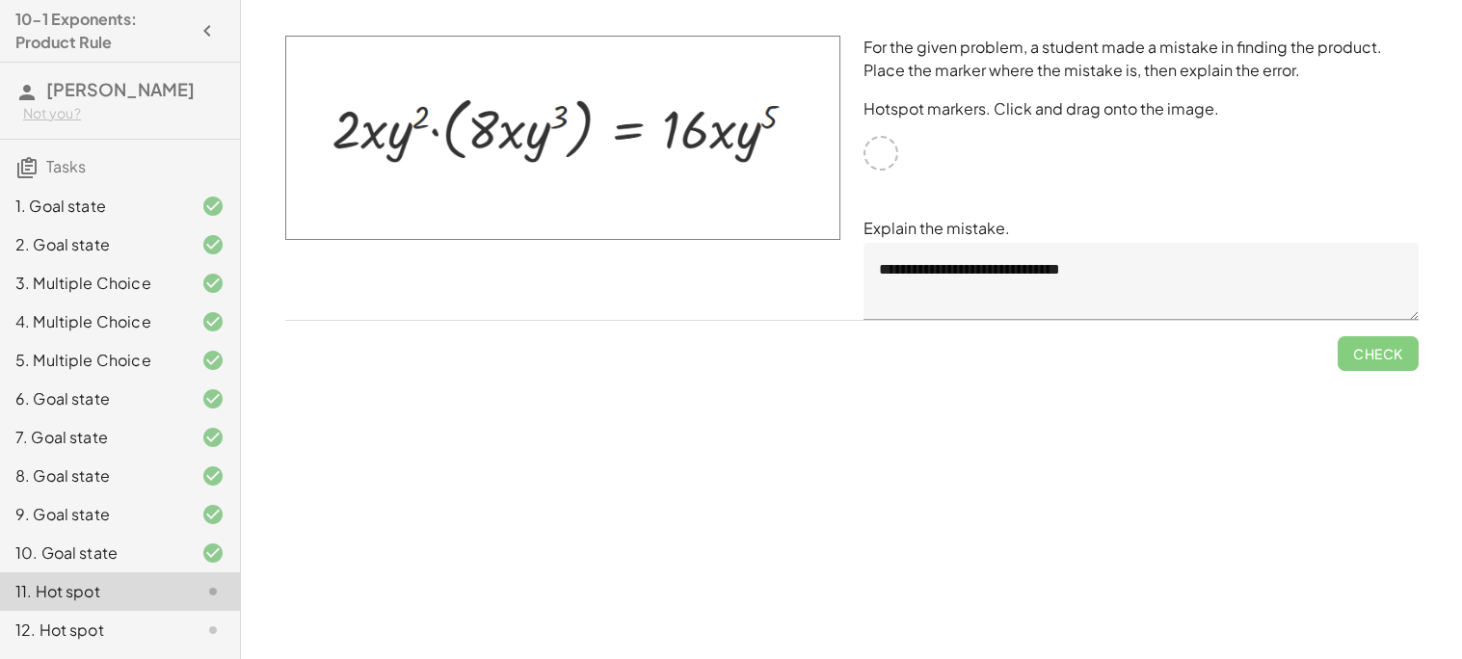
click at [878, 150] on div at bounding box center [880, 153] width 35 height 35
click at [722, 129] on img at bounding box center [562, 138] width 555 height 204
click at [721, 130] on img at bounding box center [562, 138] width 555 height 204
click at [515, 131] on img at bounding box center [562, 138] width 555 height 204
drag, startPoint x: 515, startPoint y: 131, endPoint x: 425, endPoint y: 128, distance: 90.6
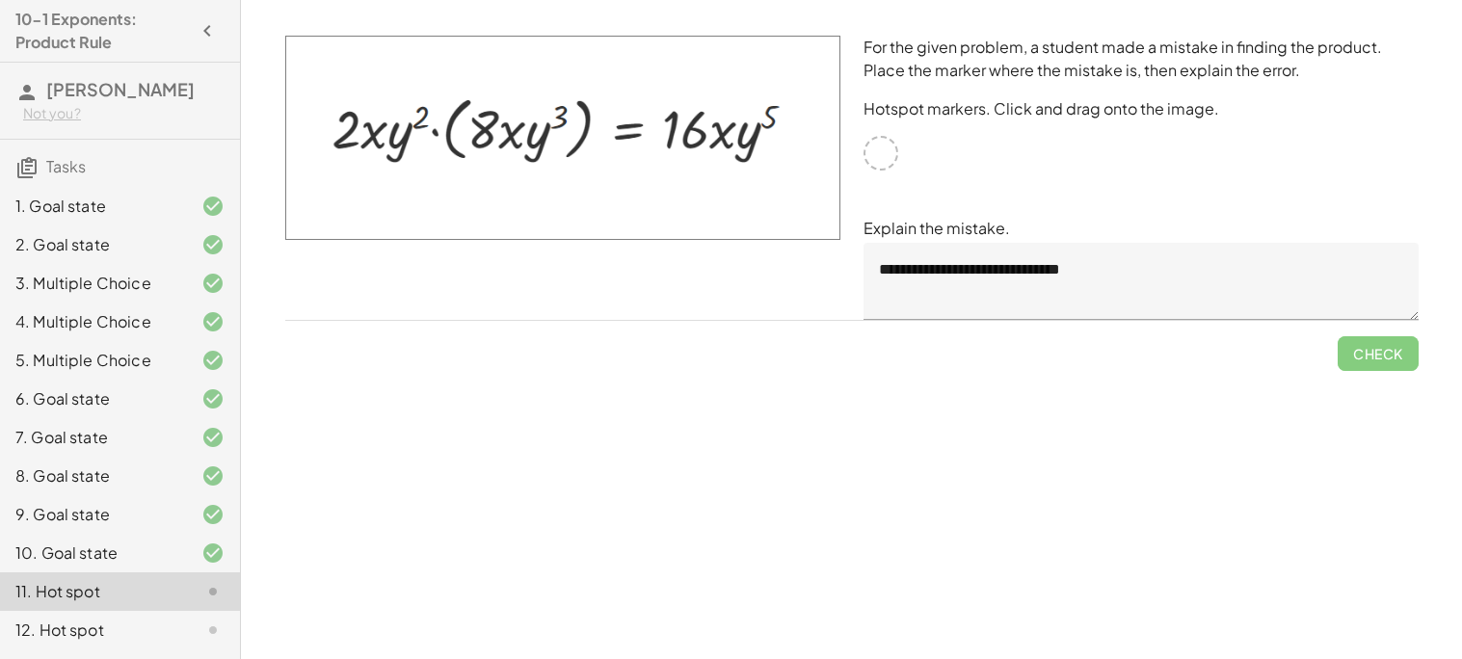
click at [425, 128] on img at bounding box center [562, 138] width 555 height 204
click at [875, 138] on div at bounding box center [880, 153] width 35 height 35
click at [877, 145] on div at bounding box center [880, 153] width 35 height 35
click at [397, 143] on img at bounding box center [562, 138] width 555 height 204
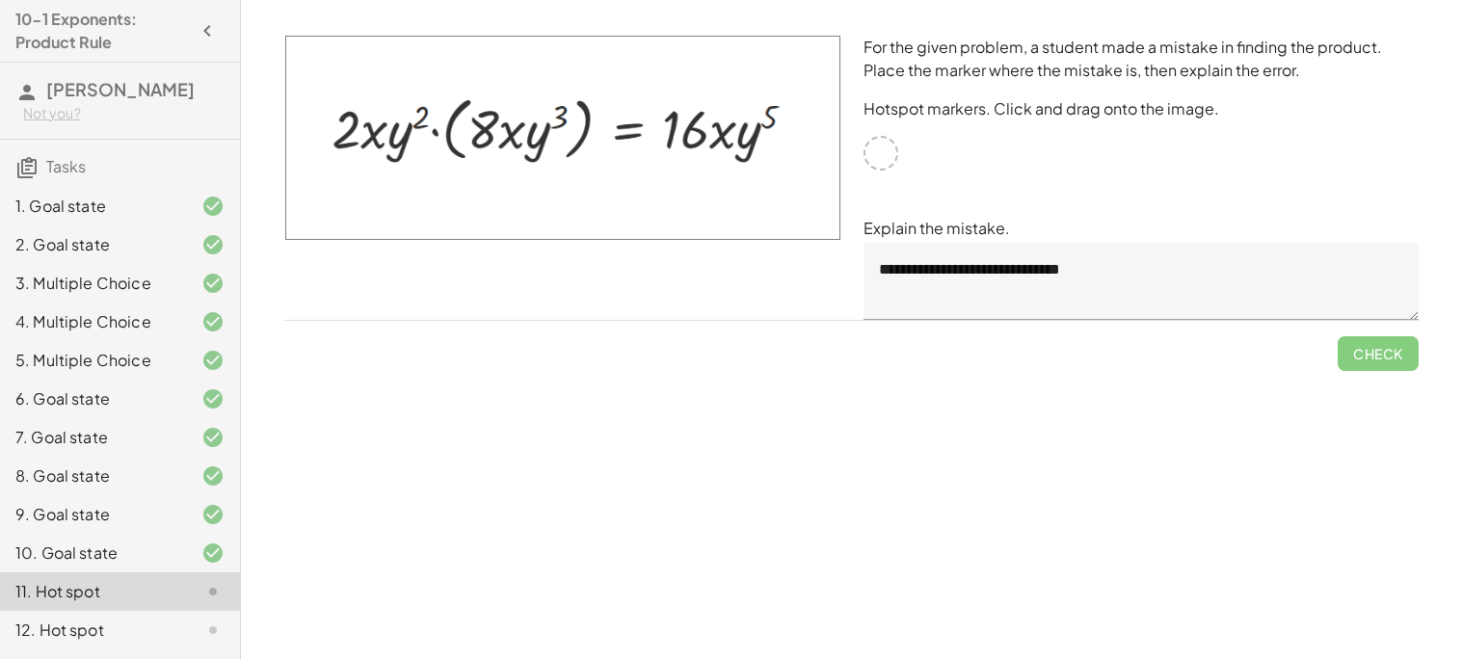
drag, startPoint x: 397, startPoint y: 143, endPoint x: 462, endPoint y: 138, distance: 65.7
click at [462, 138] on img at bounding box center [562, 138] width 555 height 204
click at [865, 143] on div at bounding box center [880, 153] width 35 height 35
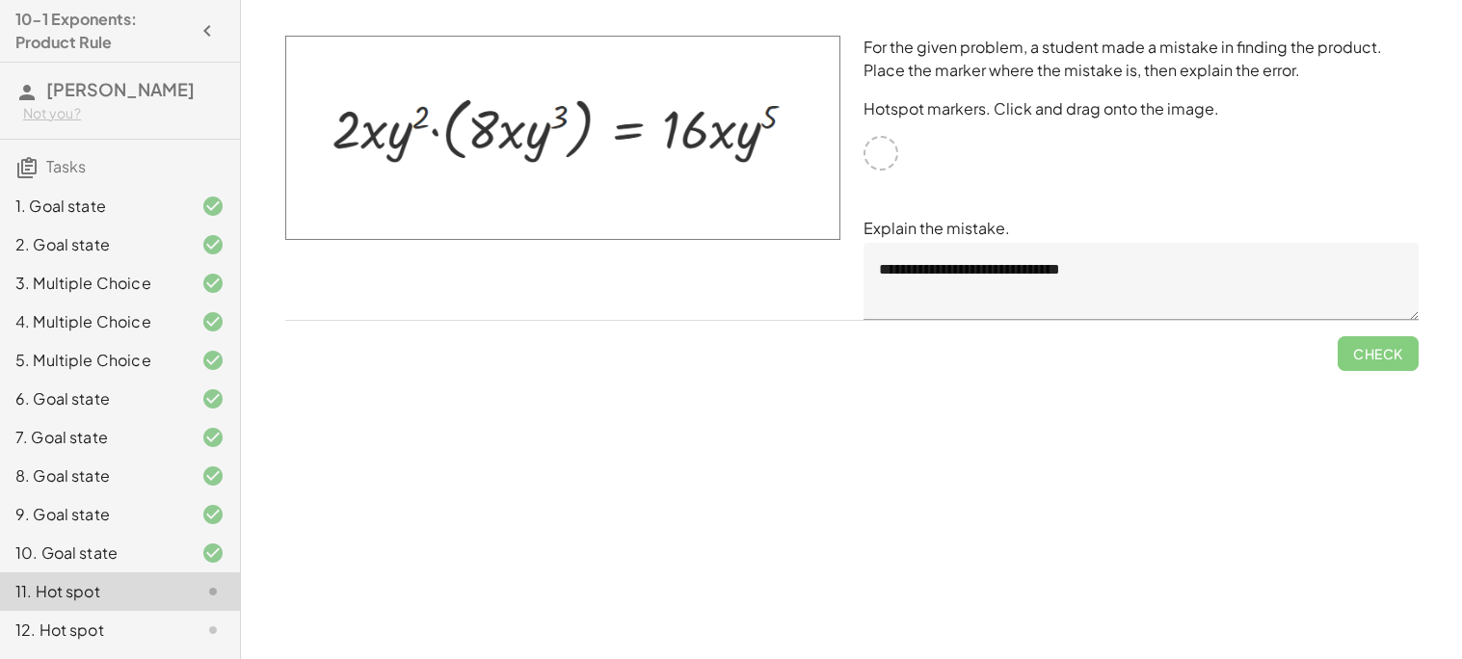
click at [867, 143] on div at bounding box center [880, 153] width 35 height 35
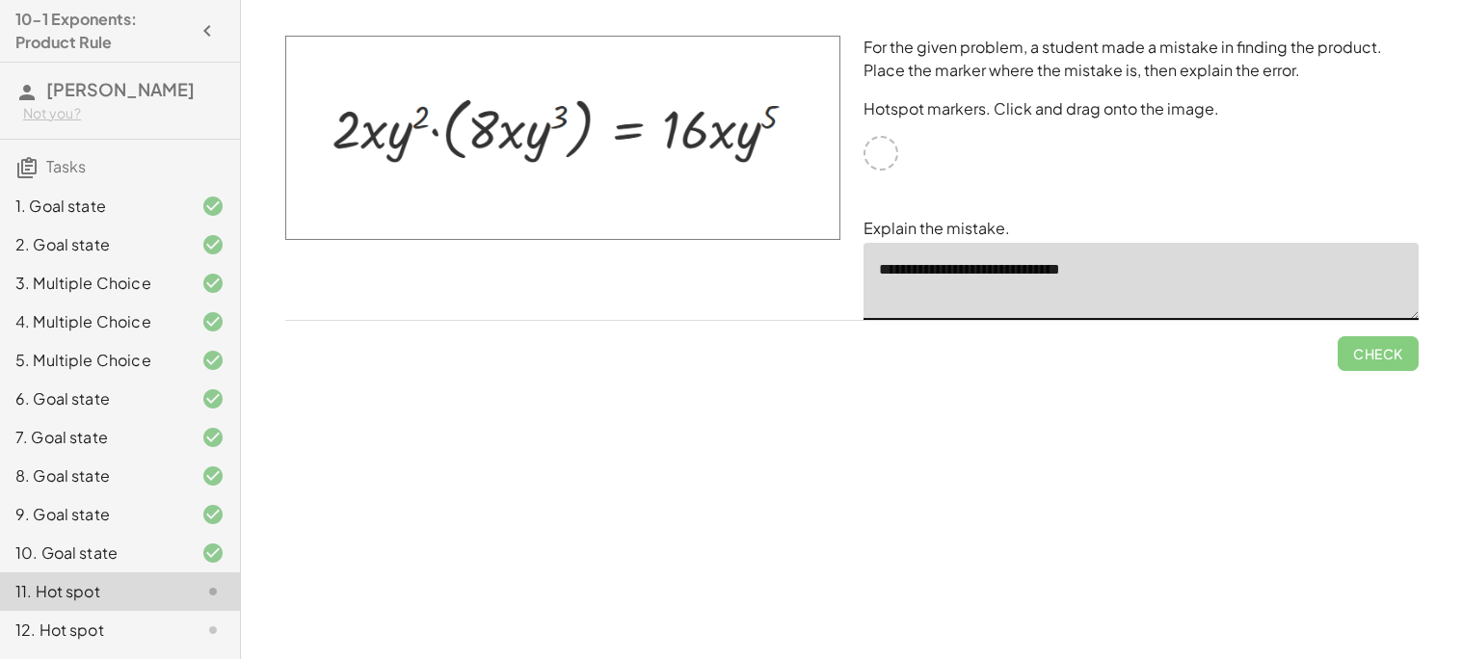
click at [1241, 275] on textarea "**********" at bounding box center [1140, 281] width 555 height 77
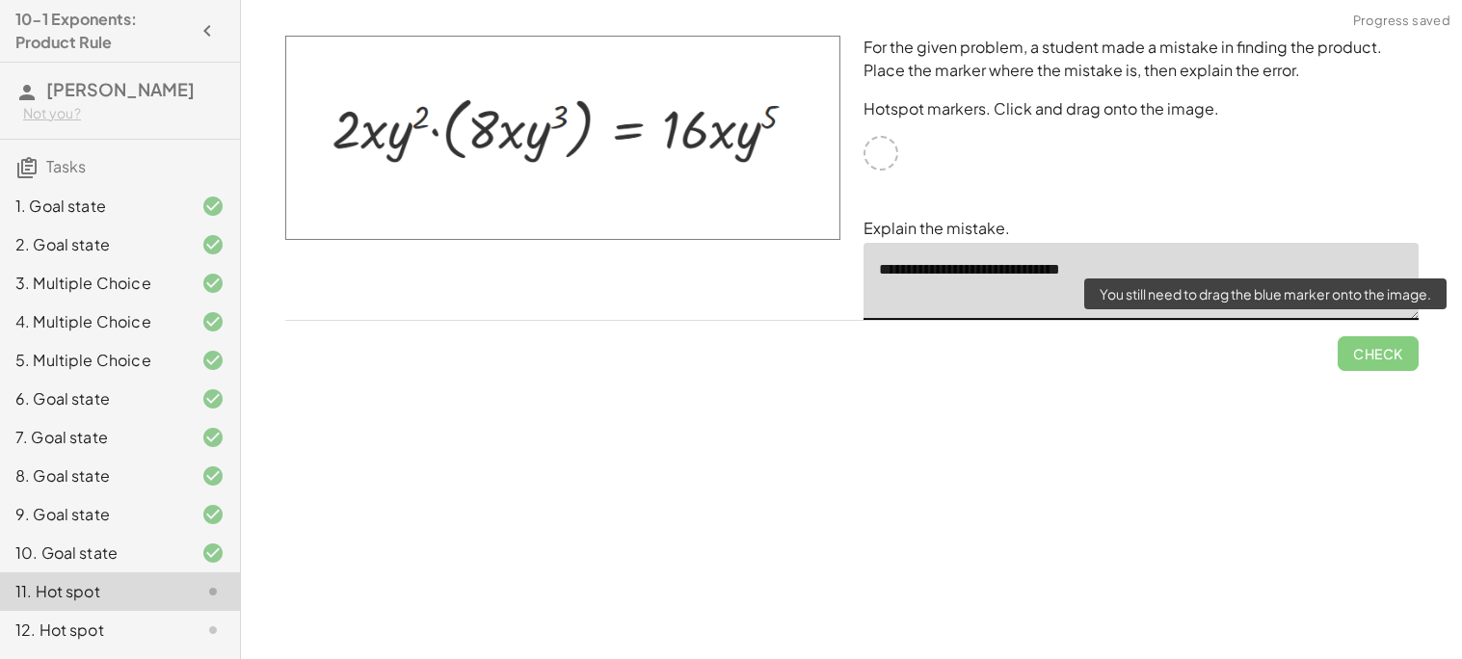
click at [1382, 356] on span "Check" at bounding box center [1377, 346] width 81 height 50
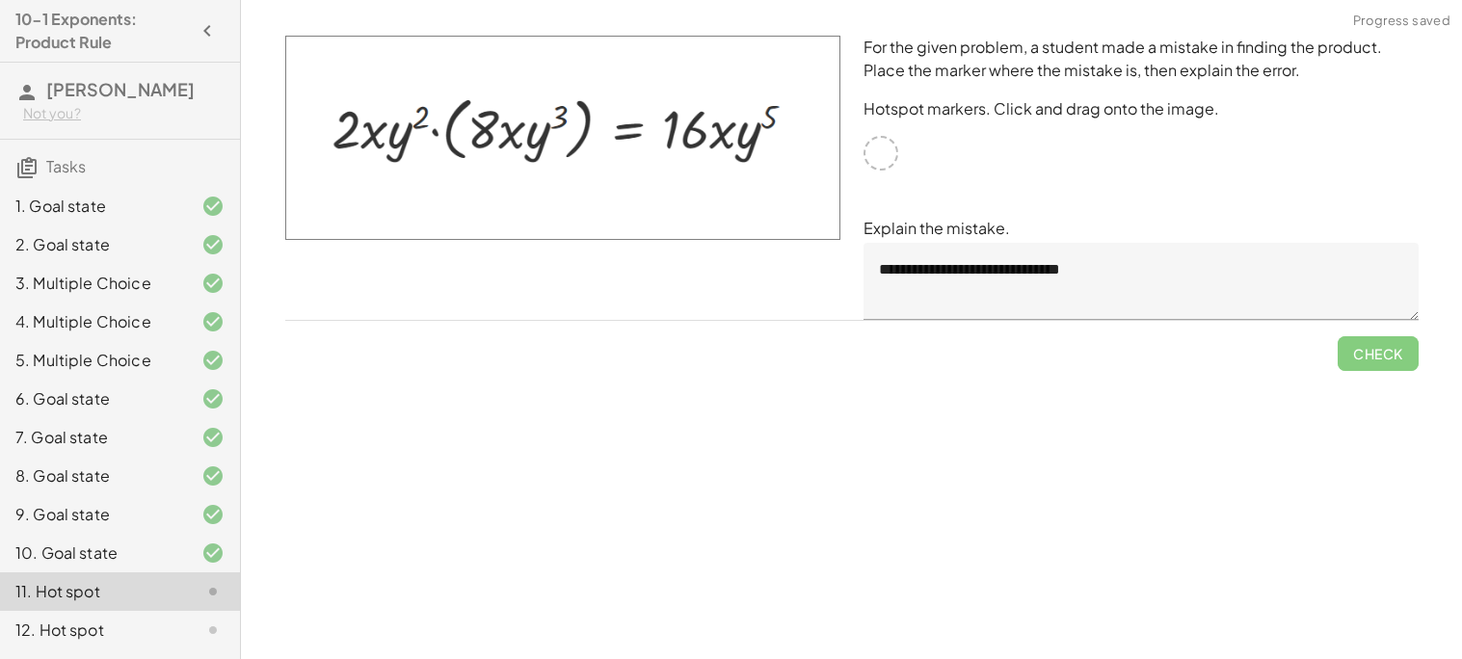
click at [883, 144] on div at bounding box center [880, 153] width 35 height 35
drag, startPoint x: 751, startPoint y: 143, endPoint x: 511, endPoint y: 137, distance: 240.0
click at [511, 137] on img at bounding box center [562, 138] width 555 height 204
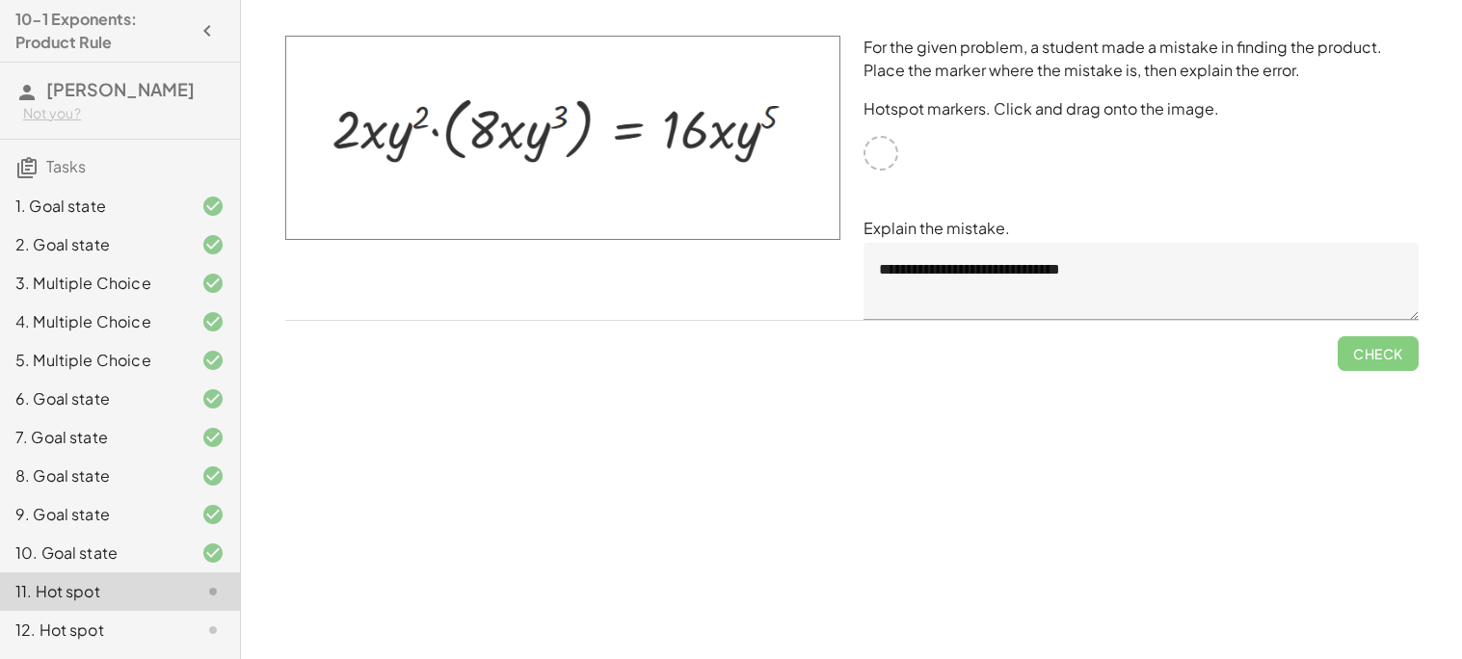
click at [511, 137] on img at bounding box center [562, 138] width 555 height 204
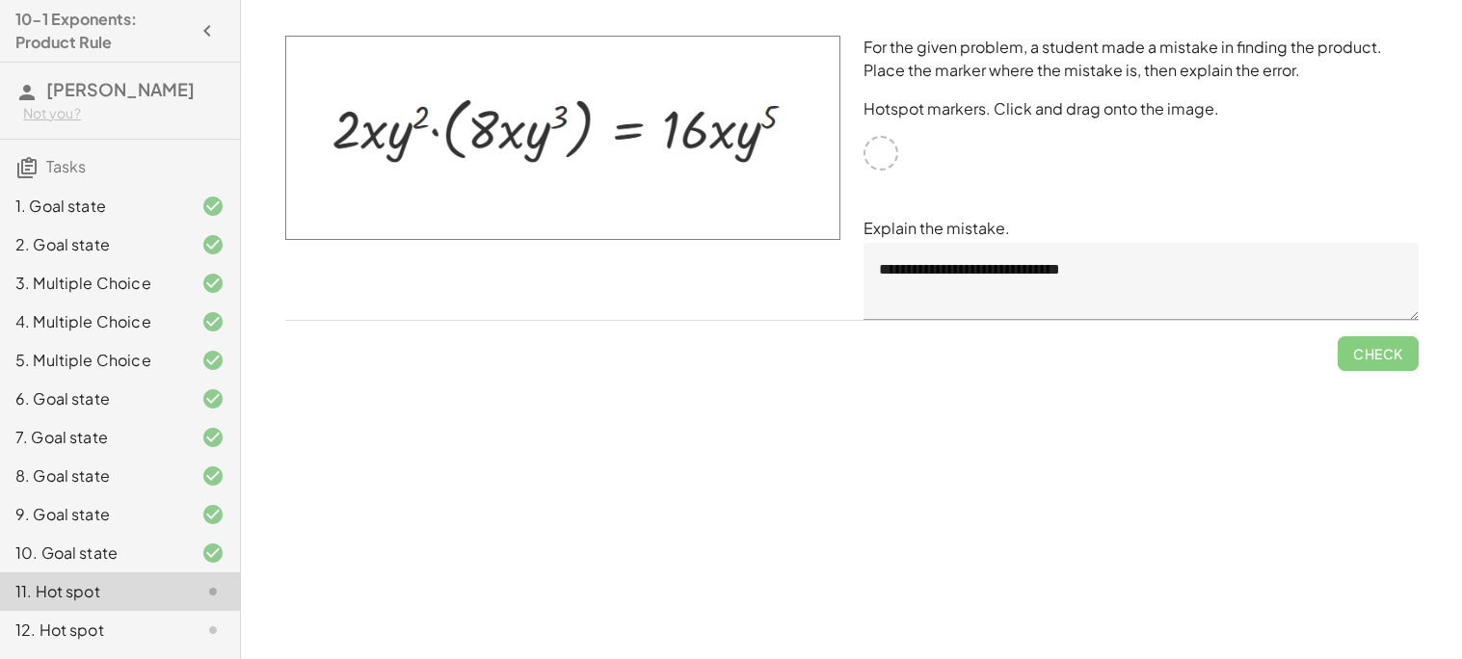
click at [511, 137] on img at bounding box center [562, 138] width 555 height 204
click at [201, 624] on icon at bounding box center [212, 630] width 23 height 23
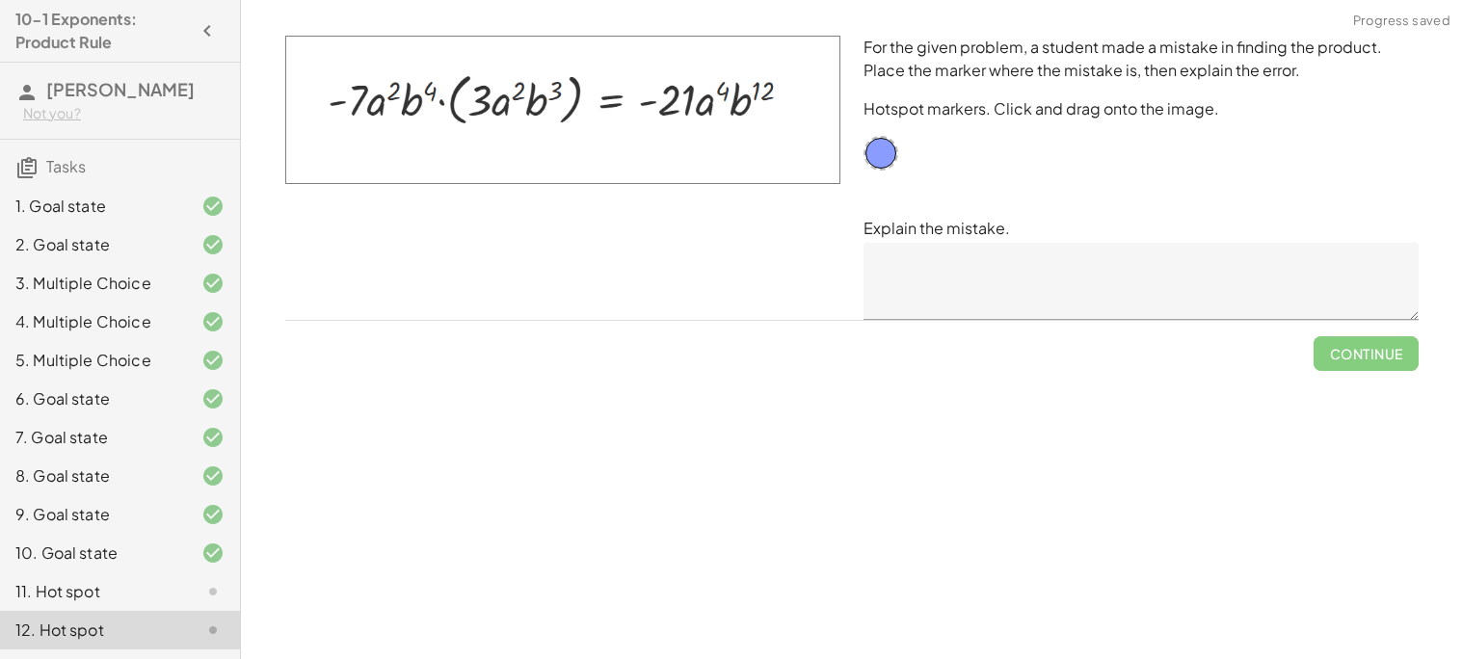
click at [179, 598] on div at bounding box center [198, 591] width 54 height 23
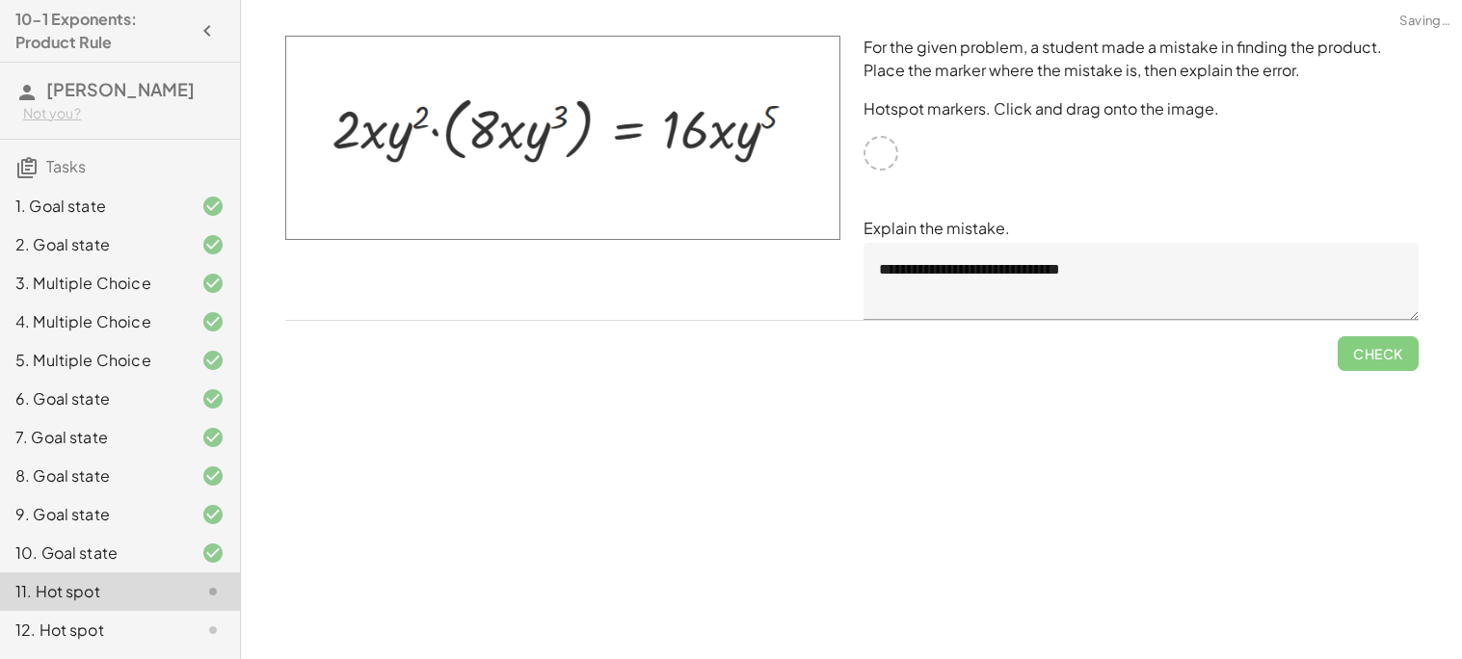
click at [865, 138] on div "**********" at bounding box center [1141, 177] width 578 height 307
click at [877, 149] on div at bounding box center [880, 153] width 35 height 35
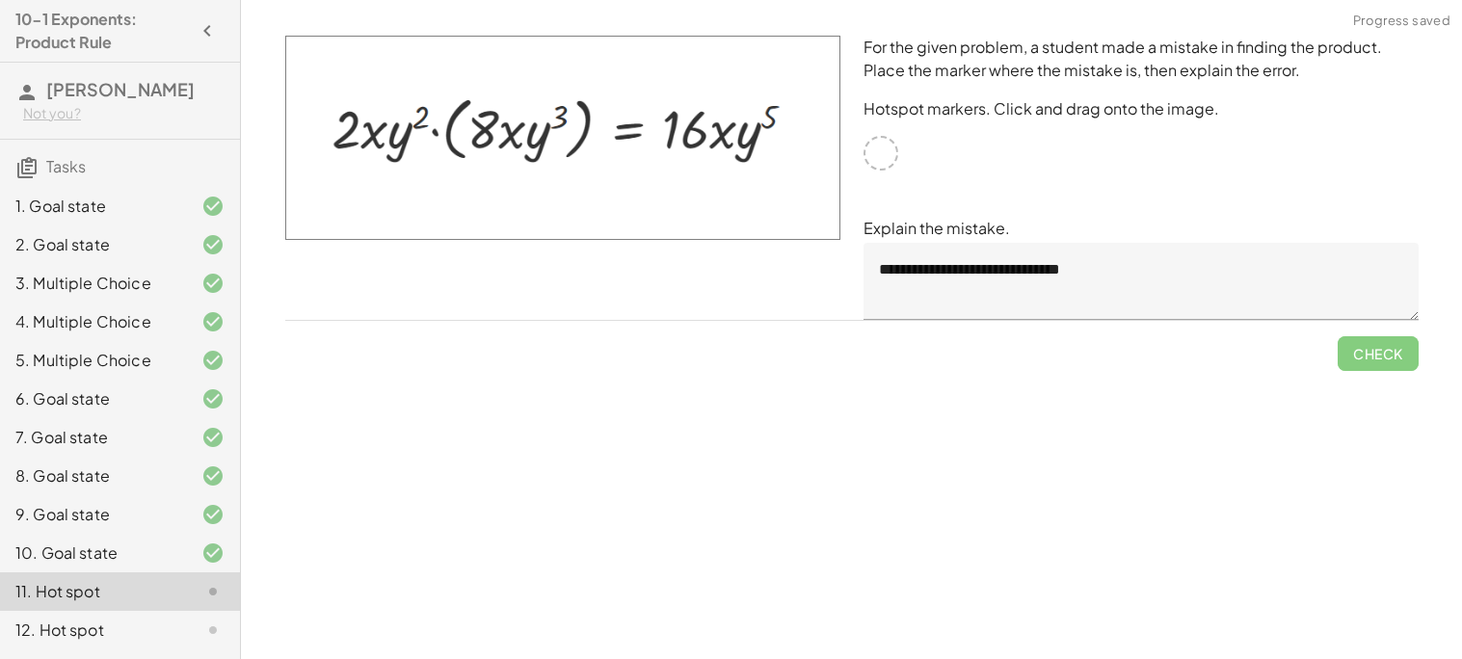
click at [877, 149] on div at bounding box center [880, 153] width 35 height 35
click at [173, 613] on div "12. Hot spot" at bounding box center [120, 630] width 240 height 39
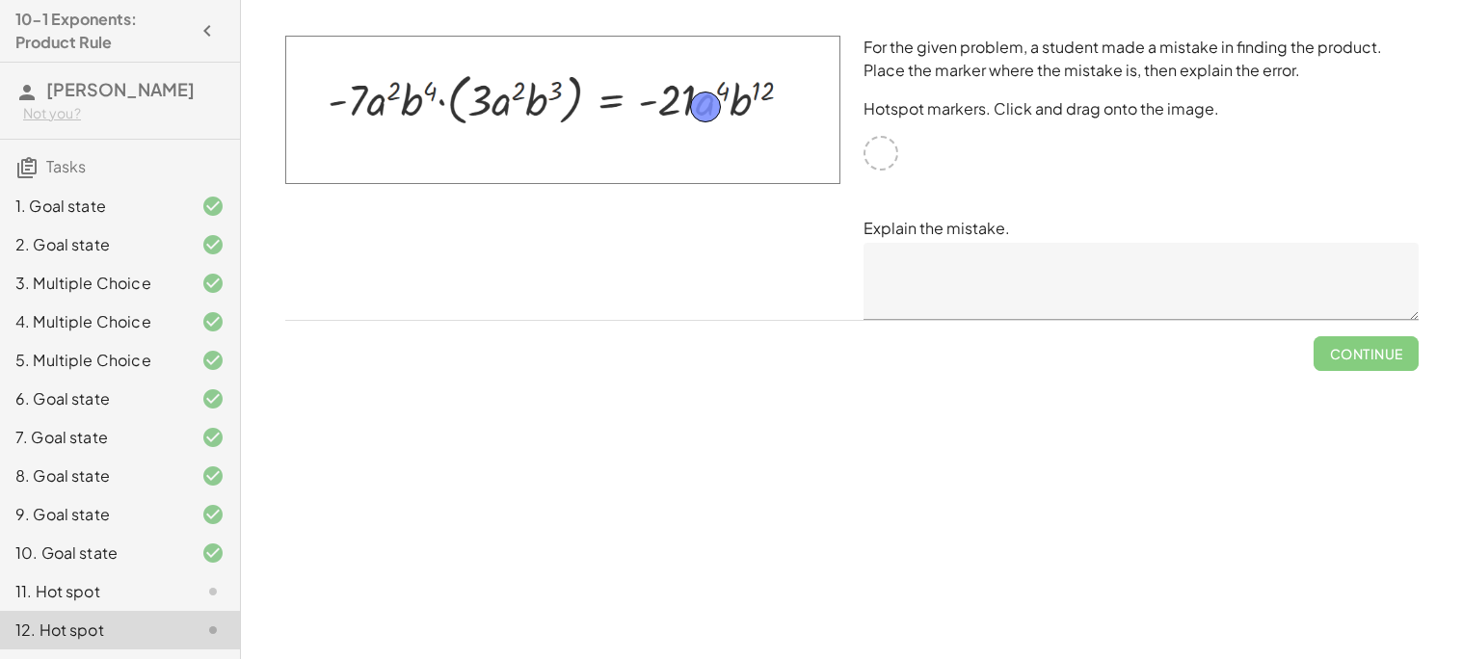
drag, startPoint x: 883, startPoint y: 159, endPoint x: 708, endPoint y: 114, distance: 180.2
click at [191, 598] on div at bounding box center [198, 591] width 54 height 23
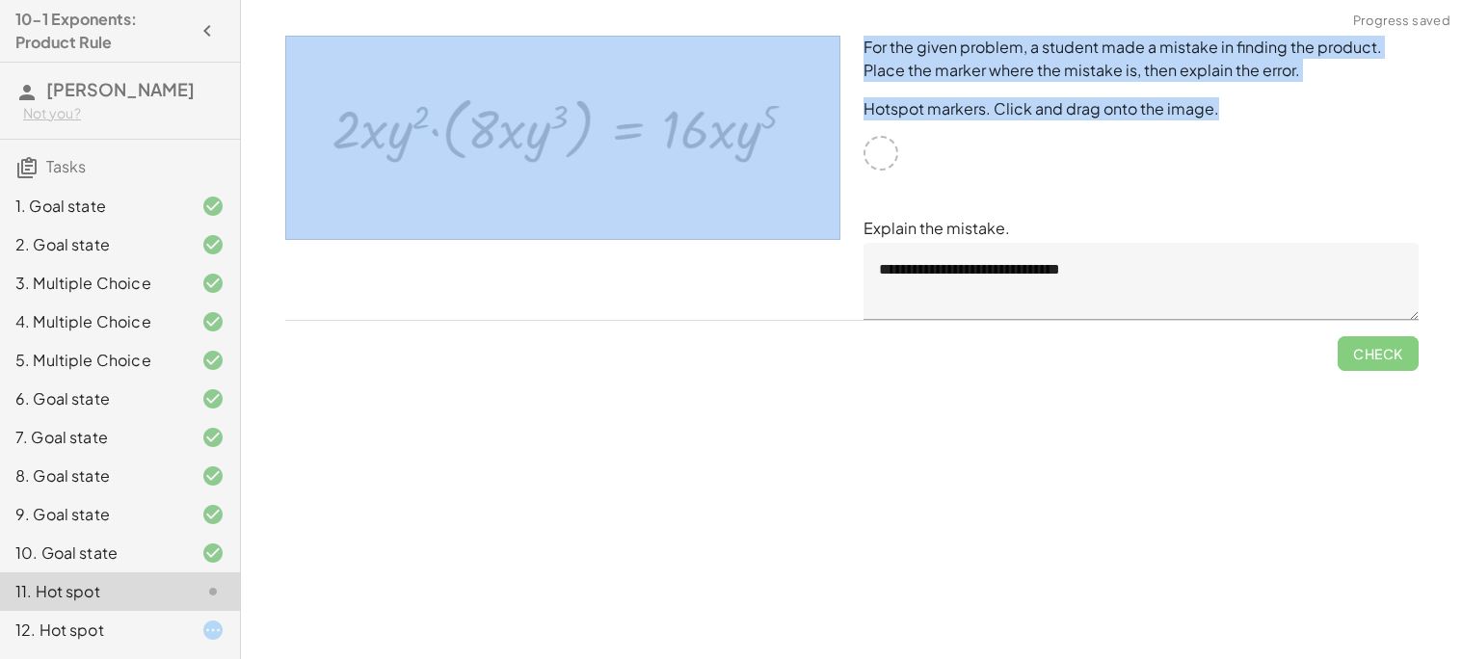
drag, startPoint x: 858, startPoint y: 146, endPoint x: 811, endPoint y: 143, distance: 47.4
click at [811, 143] on div "**********" at bounding box center [852, 177] width 1156 height 307
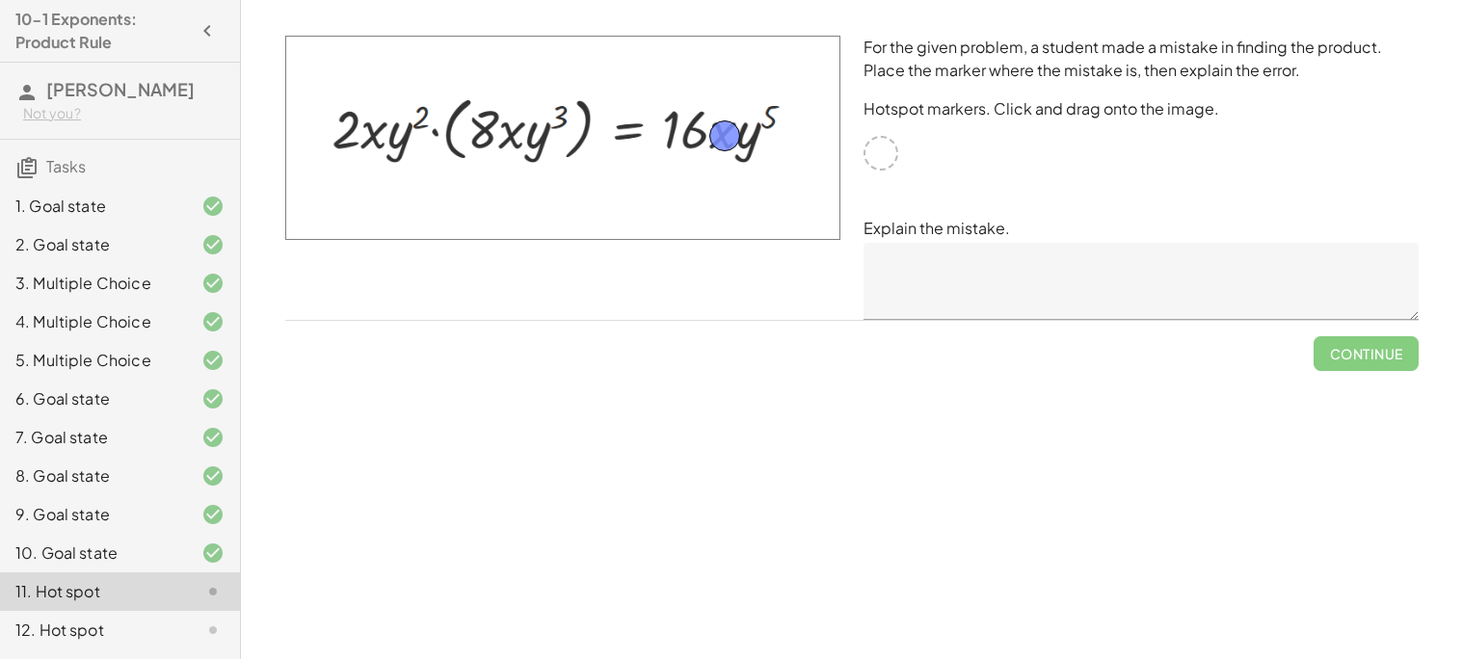
drag, startPoint x: 876, startPoint y: 154, endPoint x: 721, endPoint y: 138, distance: 156.0
click at [1026, 283] on textarea at bounding box center [1140, 281] width 555 height 77
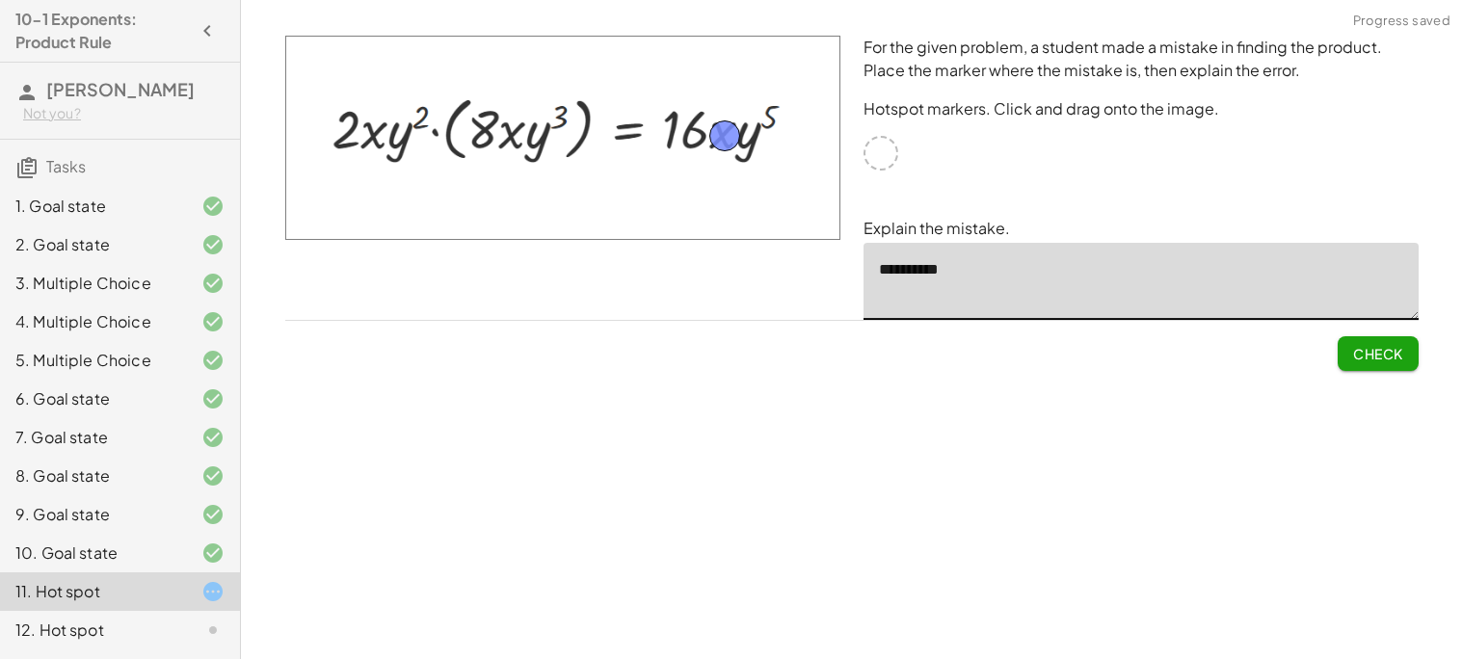
click at [910, 268] on textarea "**********" at bounding box center [1140, 281] width 555 height 77
click at [972, 270] on textarea "**********" at bounding box center [1140, 281] width 555 height 77
type textarea "**********"
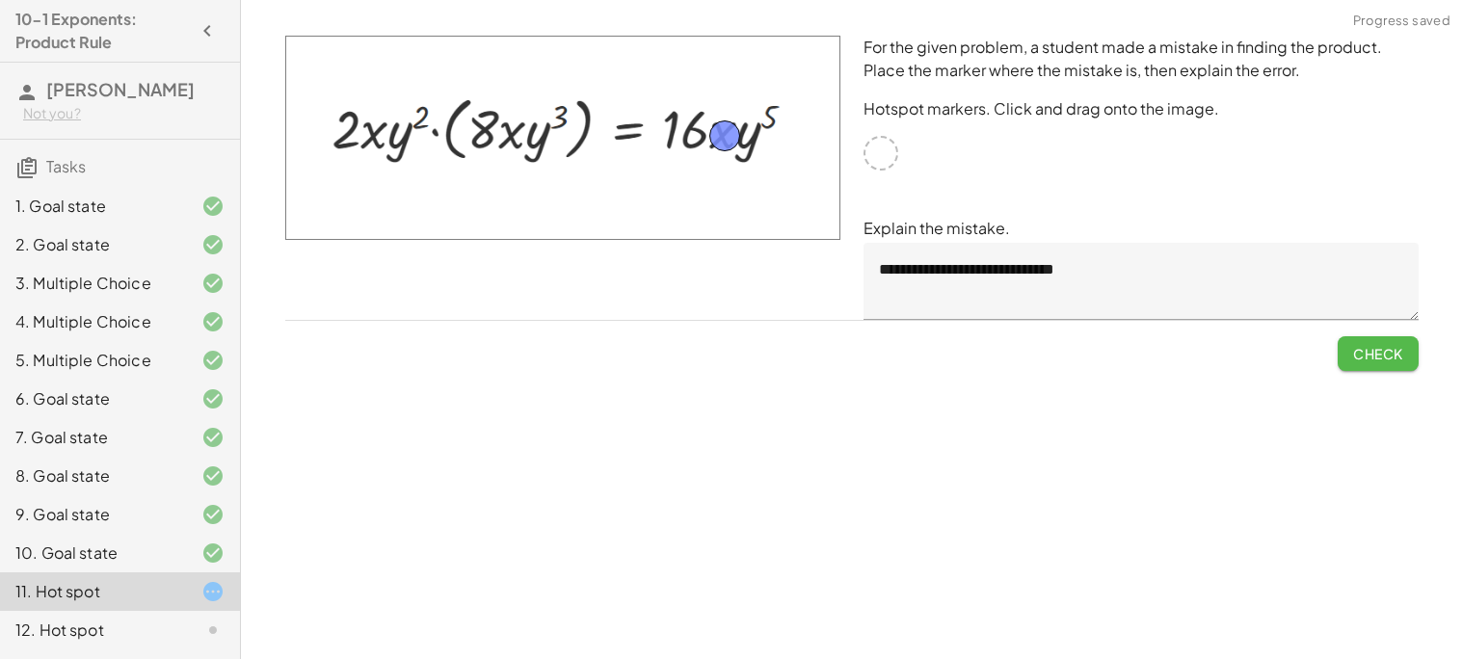
click at [1400, 356] on span "Check" at bounding box center [1378, 353] width 50 height 17
drag, startPoint x: 724, startPoint y: 138, endPoint x: 740, endPoint y: 119, distance: 25.3
click at [1363, 359] on span "Check" at bounding box center [1378, 353] width 50 height 17
click at [1363, 359] on span "Continue" at bounding box center [1365, 353] width 73 height 17
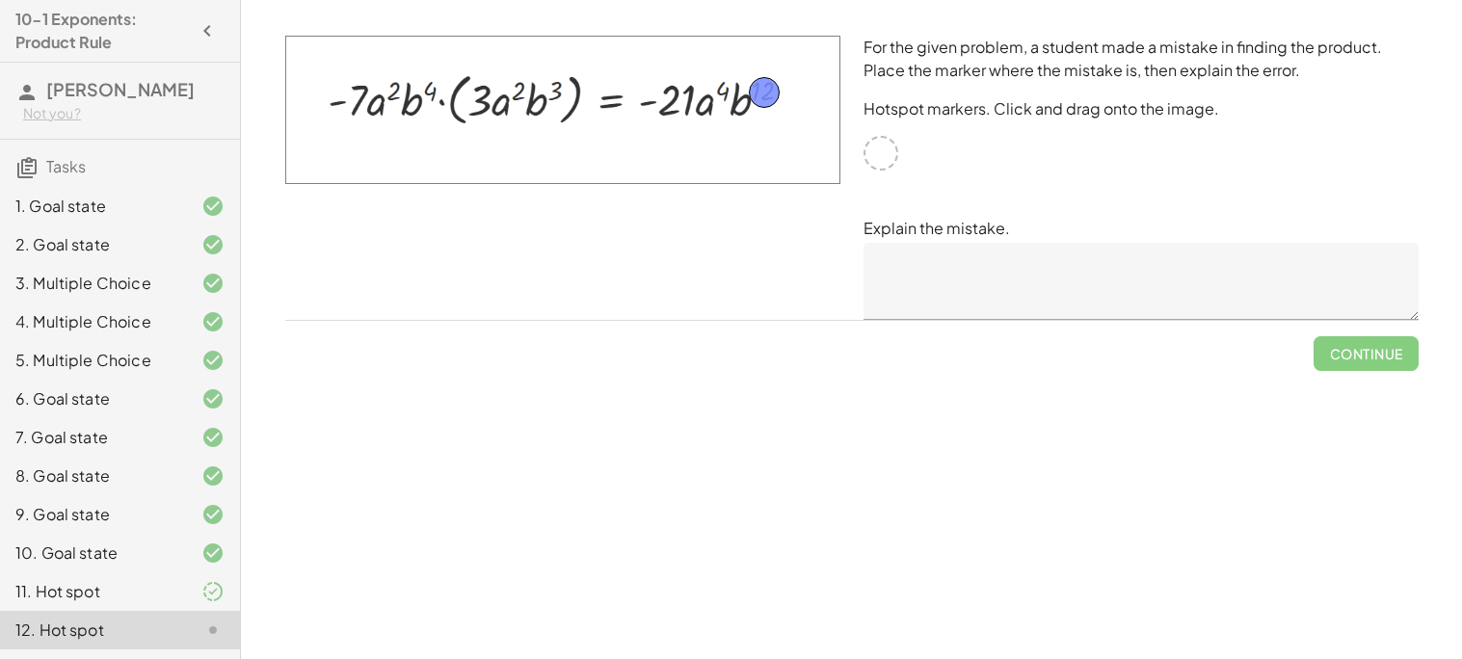
drag, startPoint x: 886, startPoint y: 151, endPoint x: 771, endPoint y: 92, distance: 130.1
click at [1020, 304] on textarea at bounding box center [1140, 281] width 555 height 77
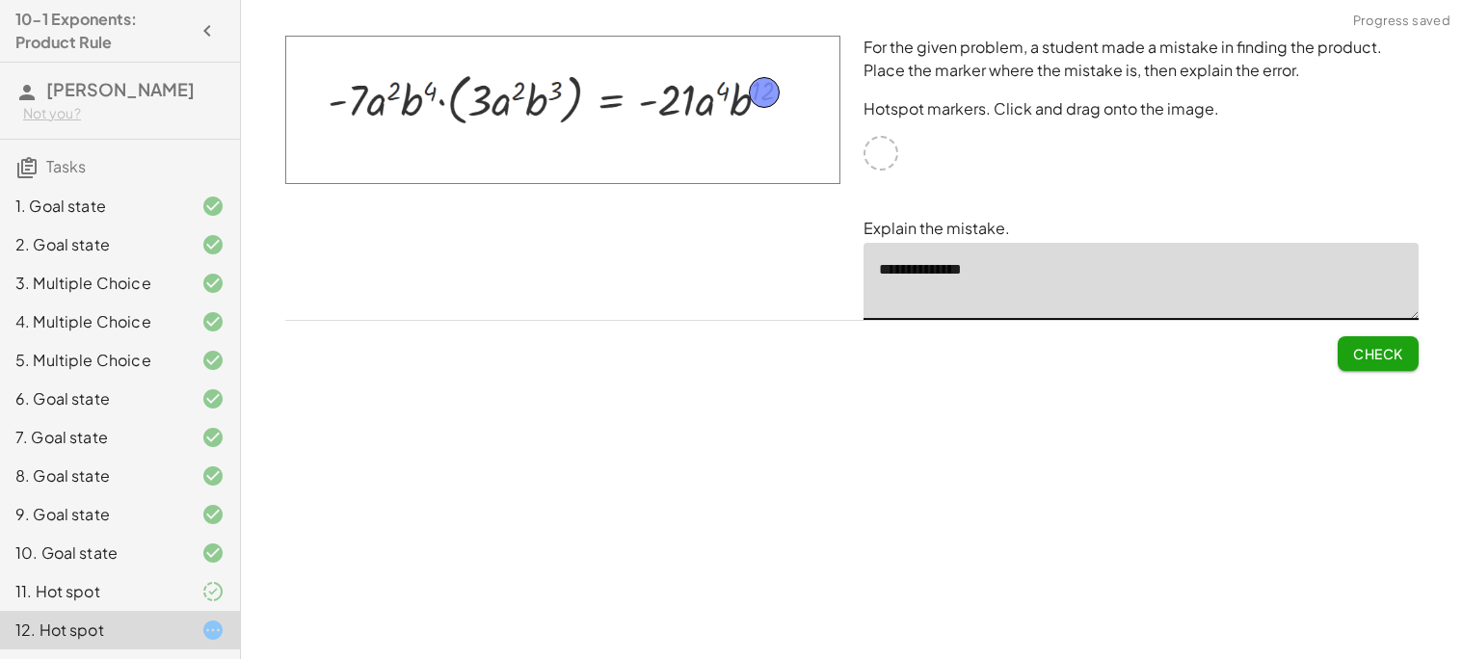
click at [937, 263] on textarea "**********" at bounding box center [1140, 281] width 555 height 77
click at [942, 270] on textarea "**********" at bounding box center [1140, 281] width 555 height 77
click at [915, 267] on textarea "**********" at bounding box center [1140, 281] width 555 height 77
click at [1042, 268] on textarea "**********" at bounding box center [1140, 281] width 555 height 77
click at [1035, 272] on textarea "**********" at bounding box center [1140, 281] width 555 height 77
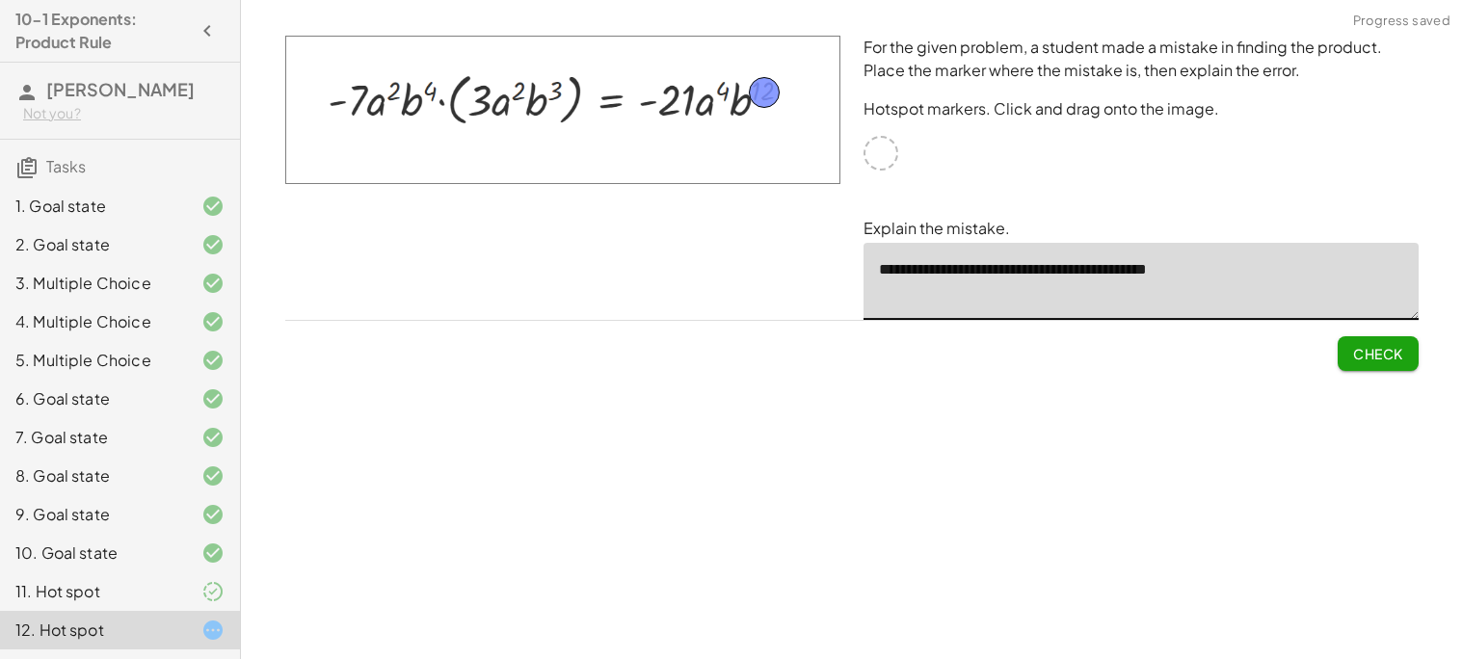
click at [1037, 267] on textarea "**********" at bounding box center [1140, 281] width 555 height 77
click at [1230, 266] on textarea "**********" at bounding box center [1140, 281] width 555 height 77
type textarea "**********"
click at [1337, 338] on button "Check" at bounding box center [1377, 353] width 81 height 35
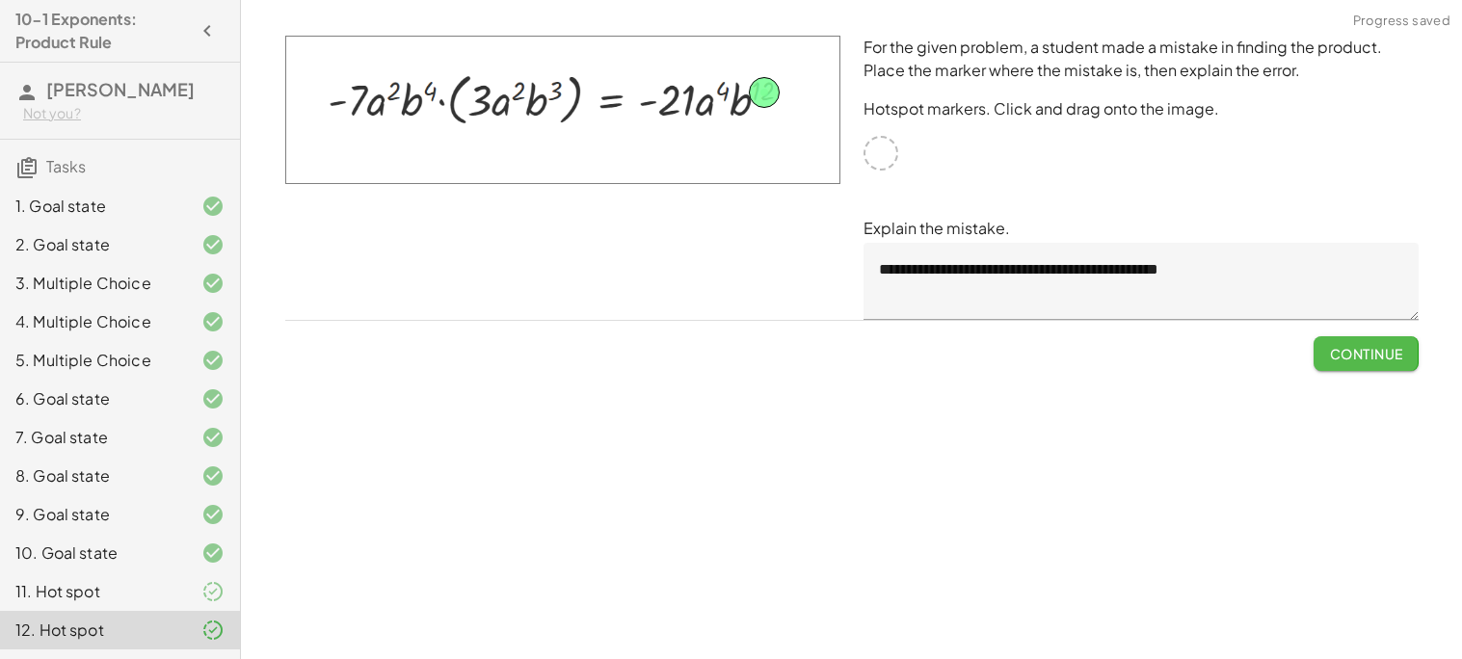
click at [1337, 338] on button "Continue" at bounding box center [1365, 353] width 104 height 35
